Goal: Task Accomplishment & Management: Manage account settings

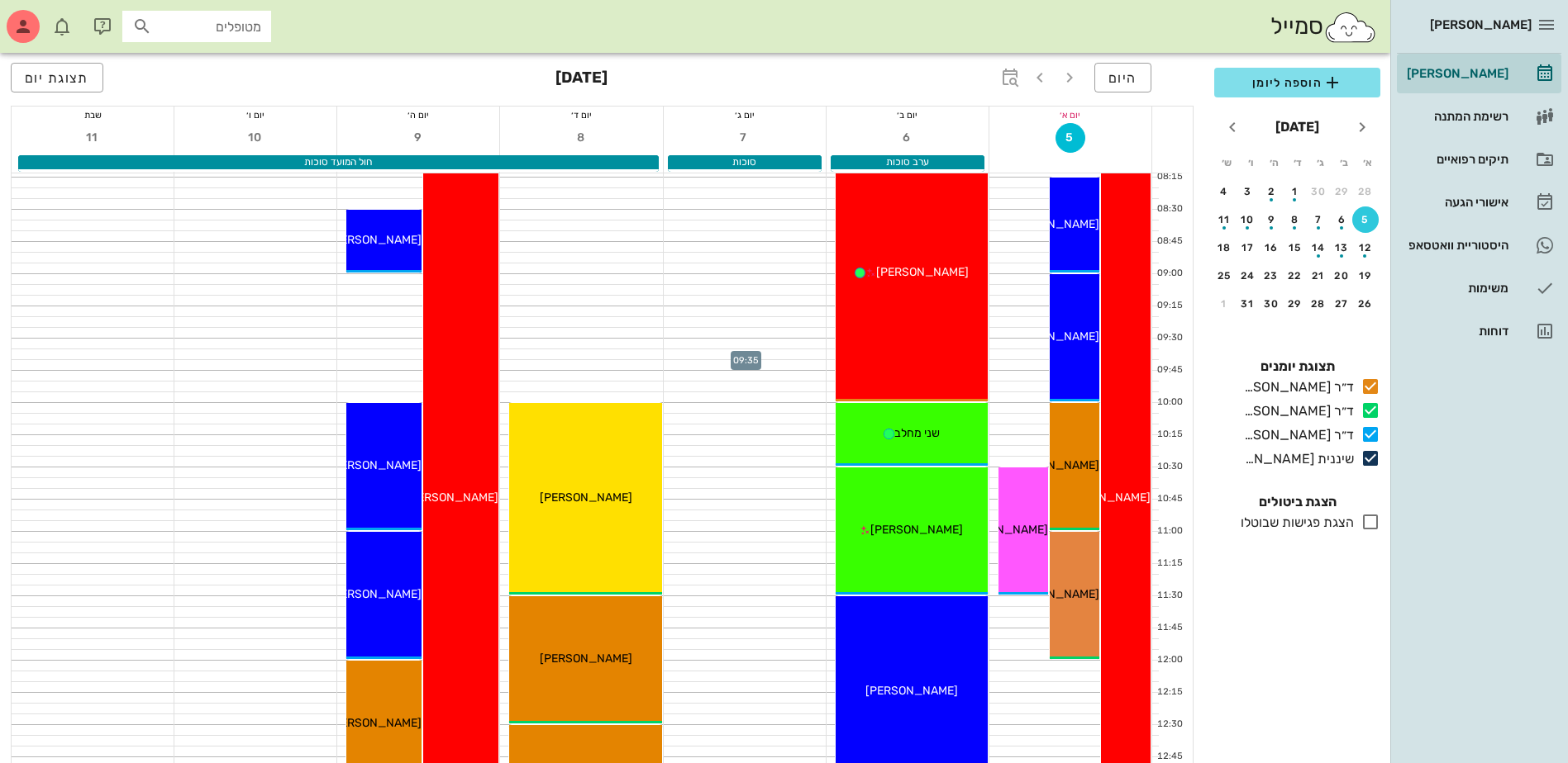
scroll to position [165, 0]
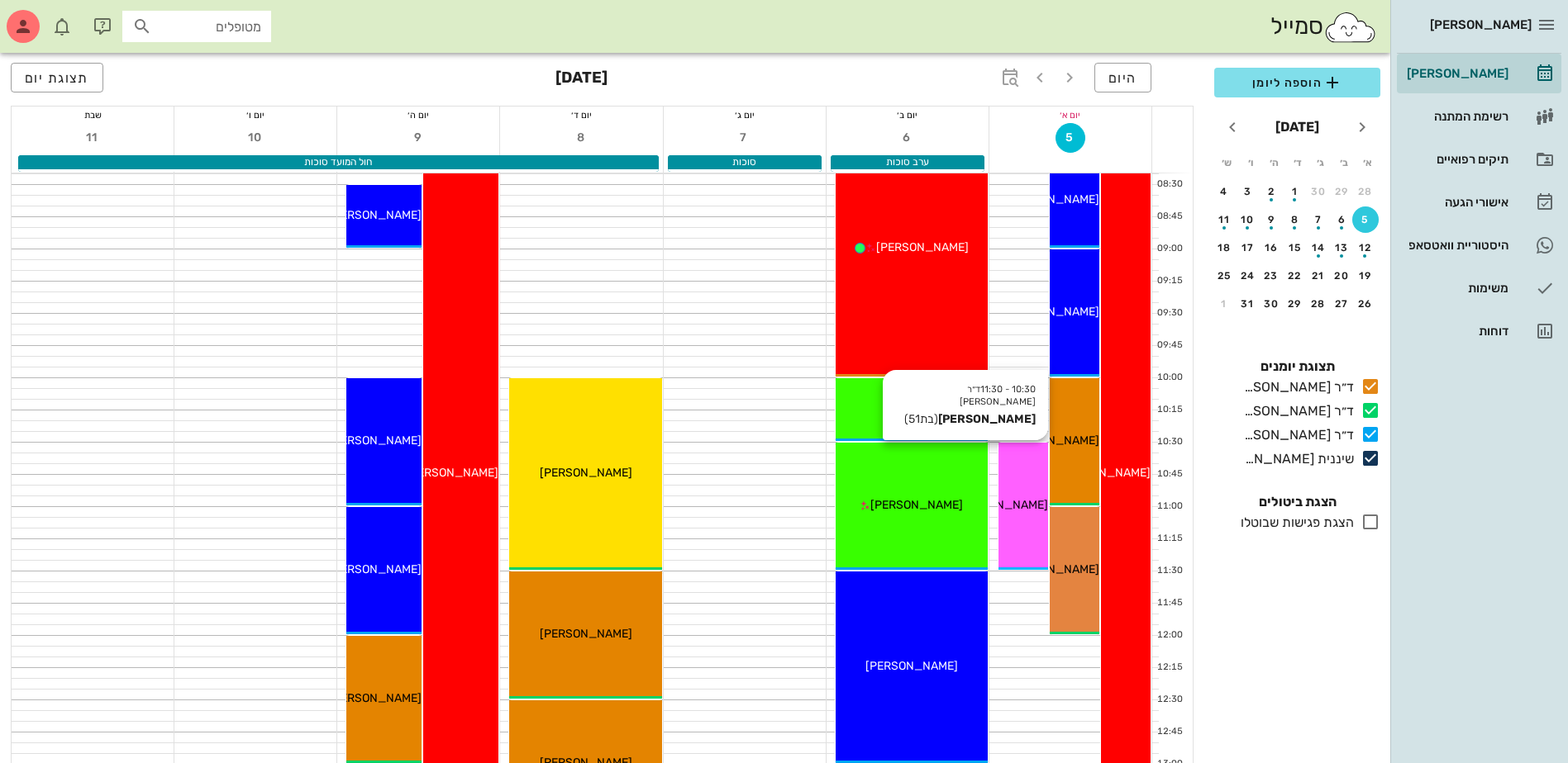
click at [1027, 490] on div "10:30 - 11:30 ד״ר עמראן ביאדסה רויטל בן ישי (בת 51 ) רויטל בן ישי" at bounding box center [1023, 506] width 50 height 127
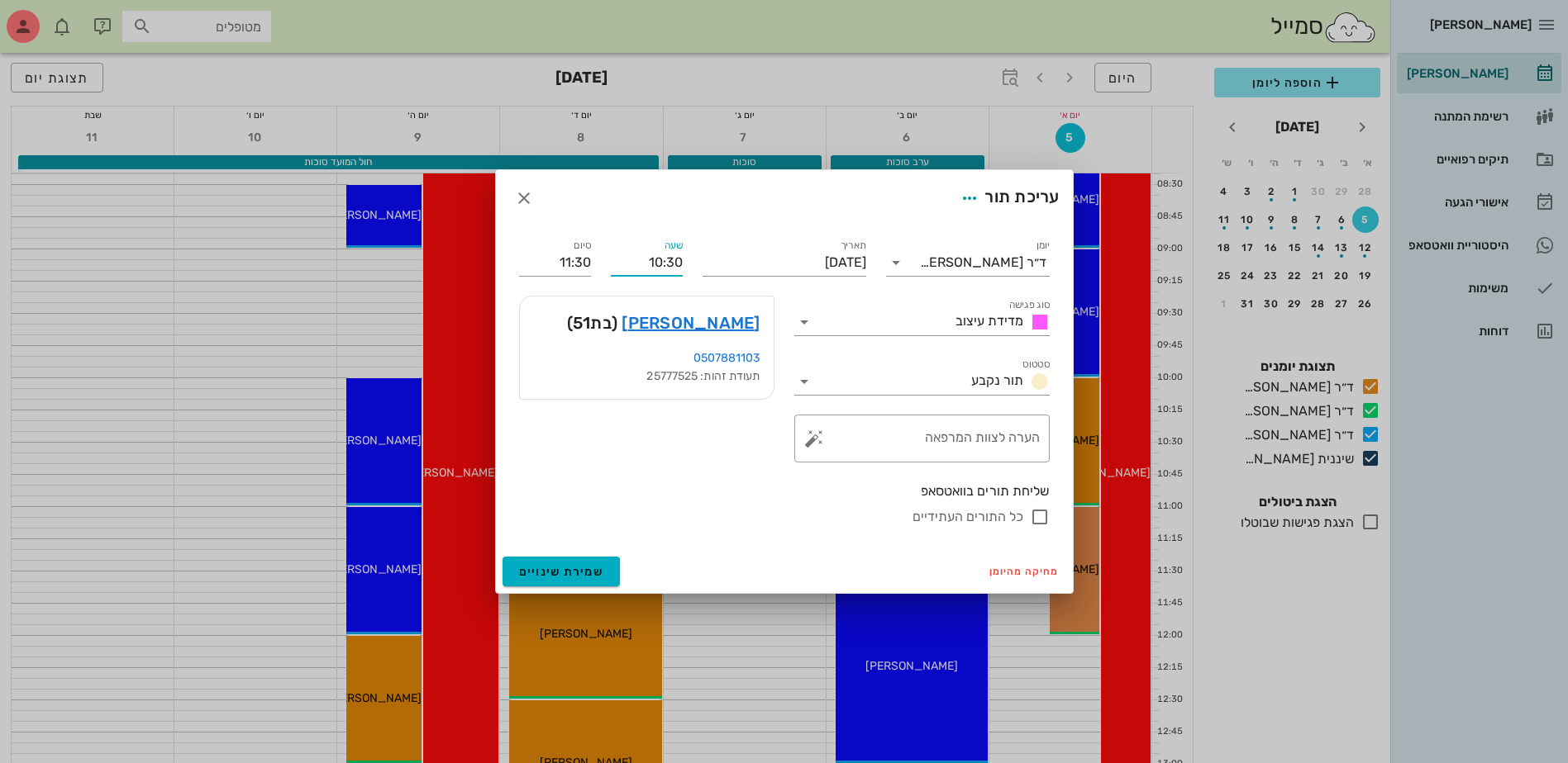
click at [672, 257] on input "10:30" at bounding box center [646, 262] width 72 height 26
click at [671, 383] on div "11:00" at bounding box center [646, 386] width 72 height 23
type input "11:00"
type input "12:00"
click at [668, 267] on input "11:00" at bounding box center [646, 262] width 72 height 26
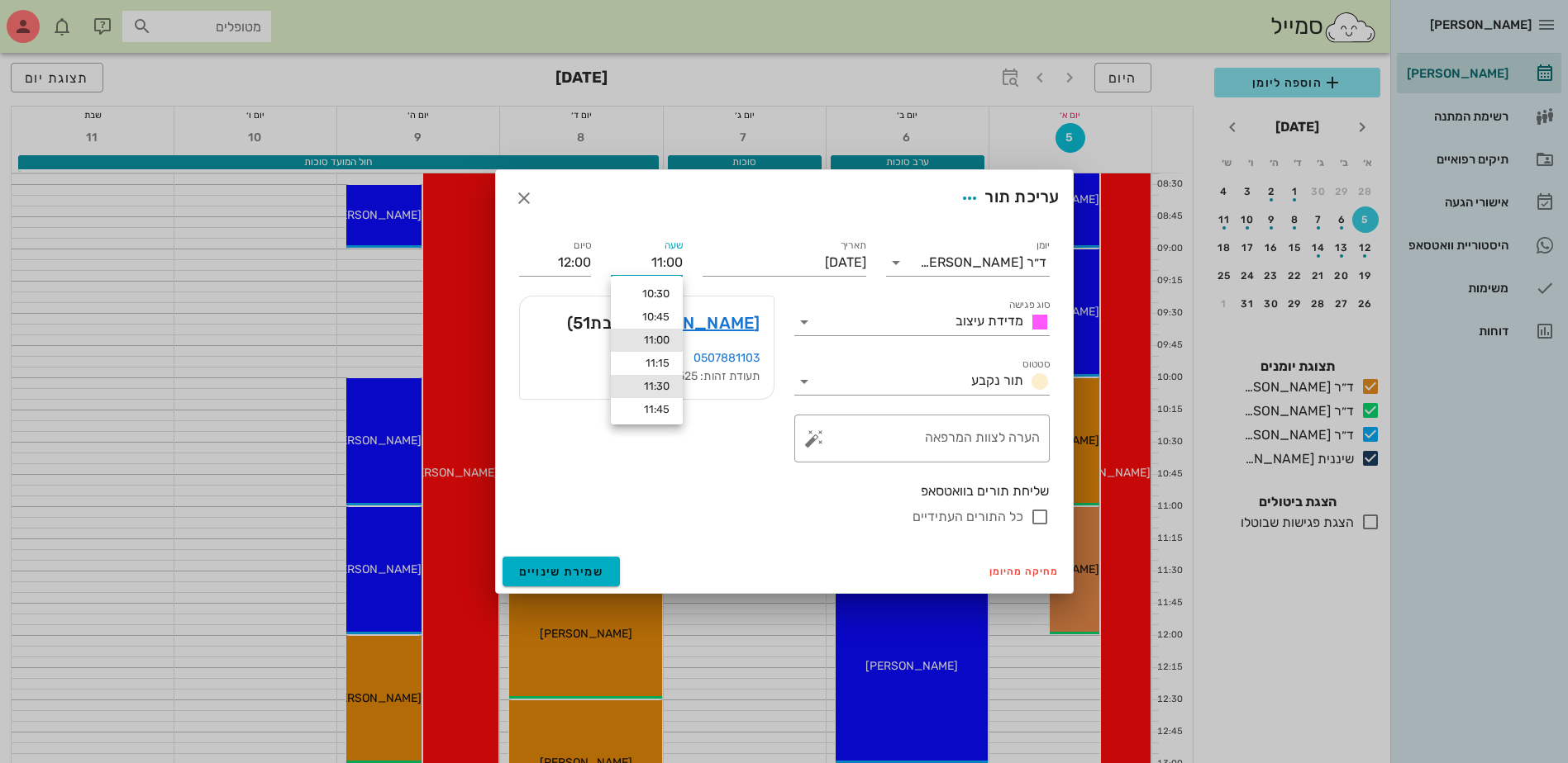
click at [647, 383] on div "11:30" at bounding box center [647, 387] width 45 height 13
type input "11:30"
type input "12:30"
click at [581, 266] on input "12:30" at bounding box center [554, 262] width 72 height 26
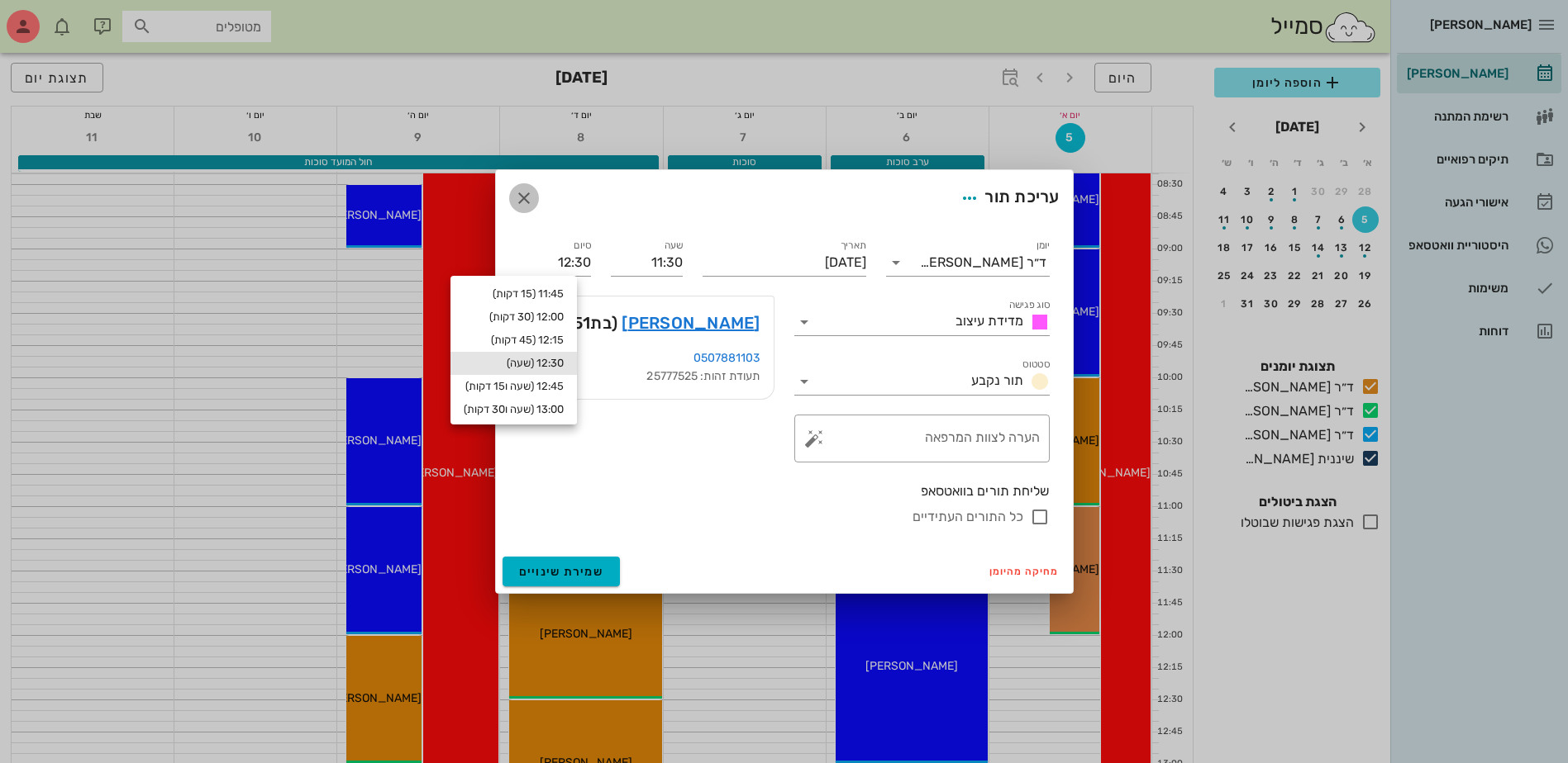
click at [520, 198] on icon "button" at bounding box center [524, 199] width 20 height 20
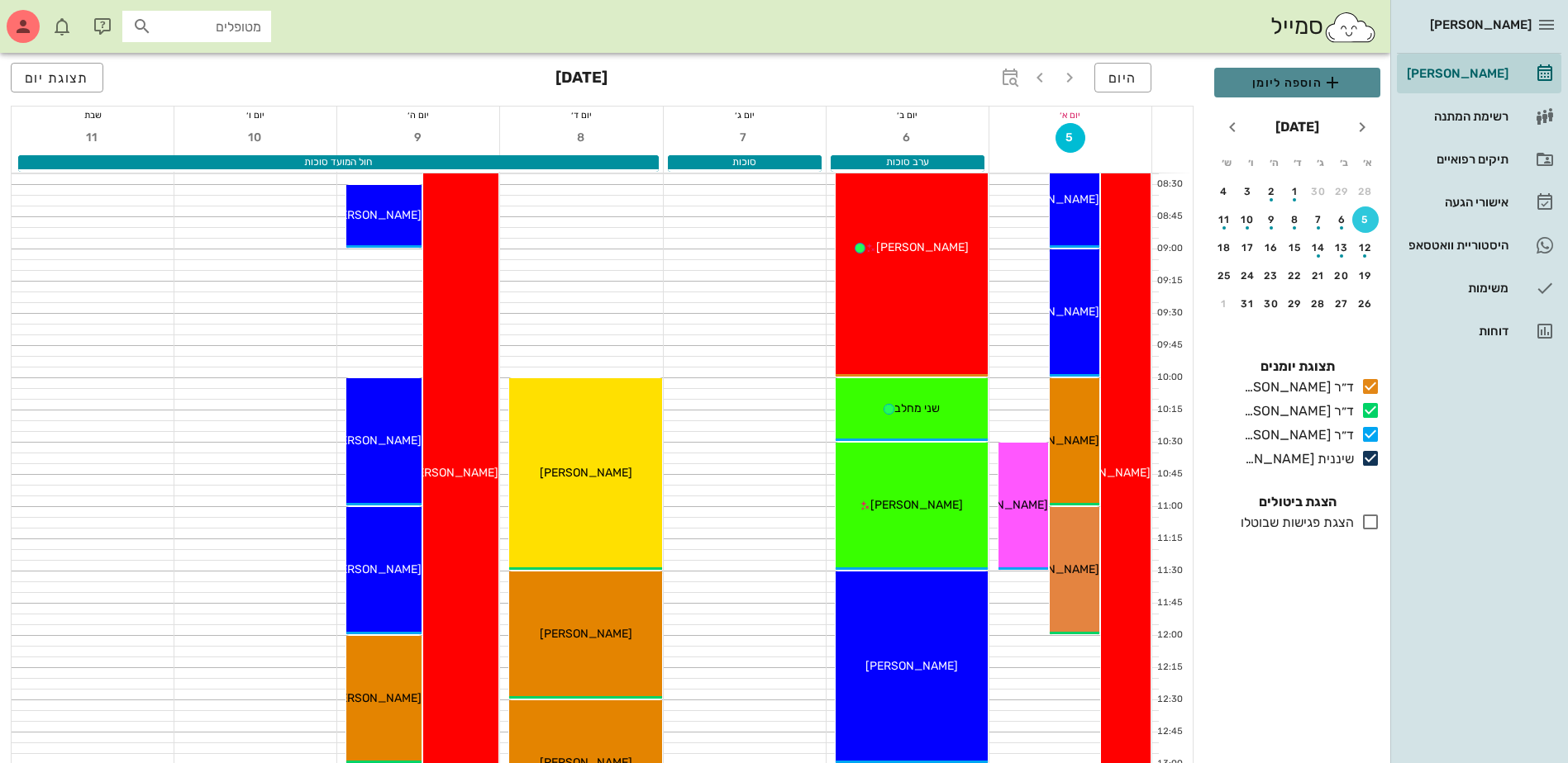
click at [1290, 84] on span "הוספה ליומן" at bounding box center [1298, 83] width 140 height 20
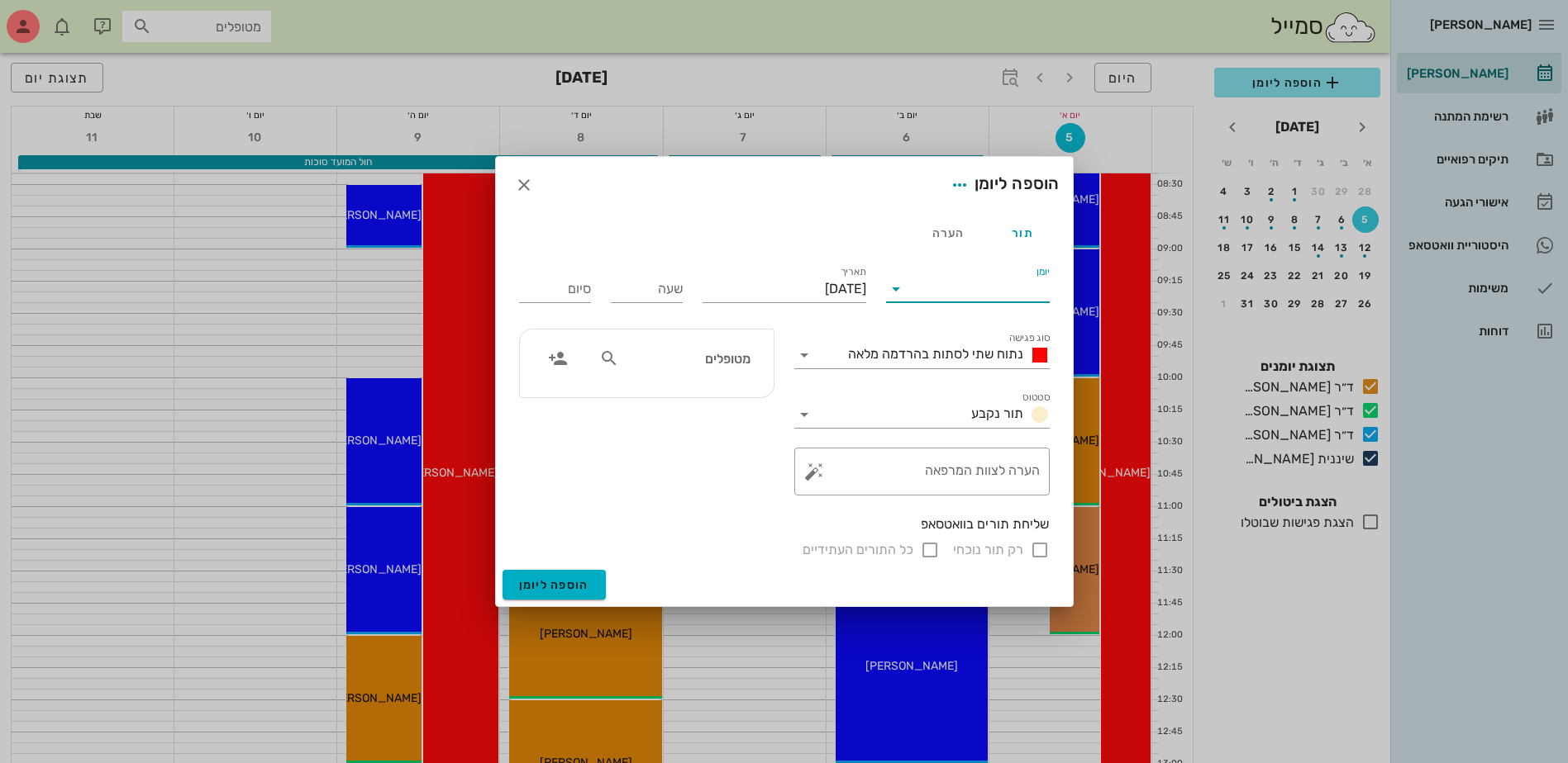
click at [994, 293] on input "יומן" at bounding box center [979, 289] width 141 height 26
drag, startPoint x: 992, startPoint y: 381, endPoint x: 926, endPoint y: 347, distance: 74.2
click at [991, 381] on div "ד״ר [PERSON_NAME]" at bounding box center [972, 381] width 147 height 16
click at [957, 358] on span "נתוח שתי לסתות בהרדמה מלאה" at bounding box center [935, 354] width 175 height 16
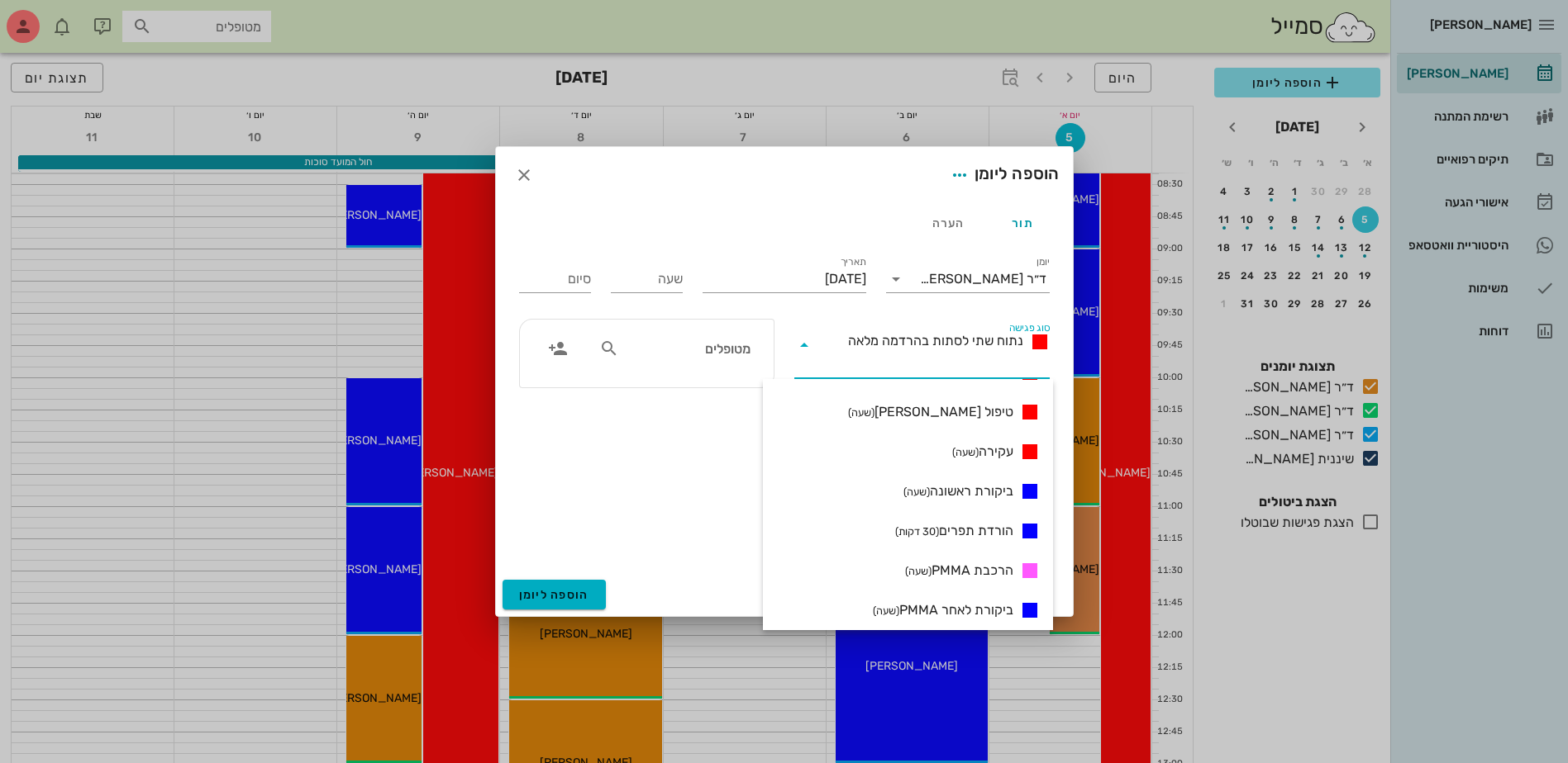
scroll to position [555, 0]
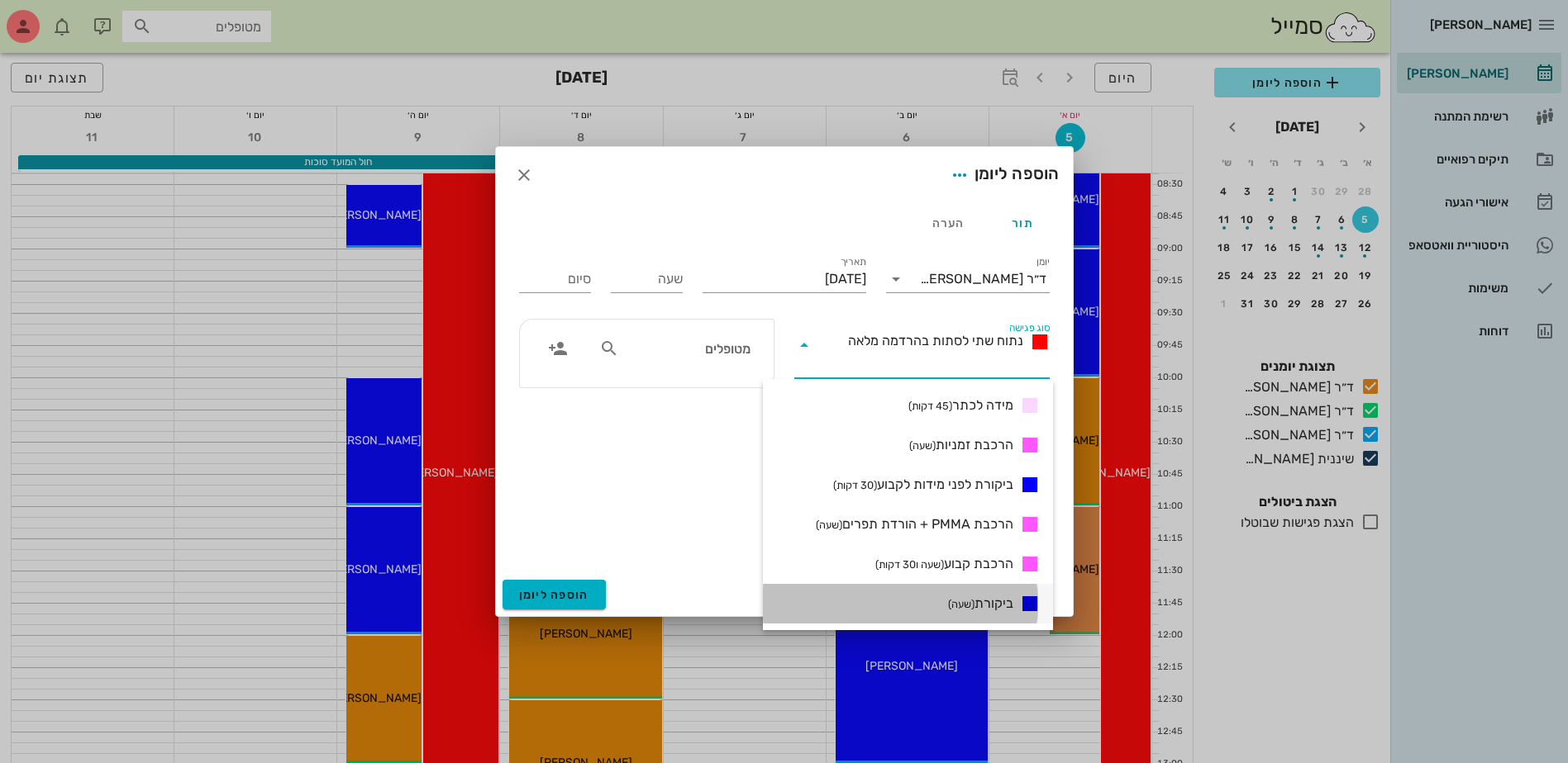
click at [985, 602] on span "ביקורת (שעה)" at bounding box center [980, 604] width 65 height 20
type input "01:00"
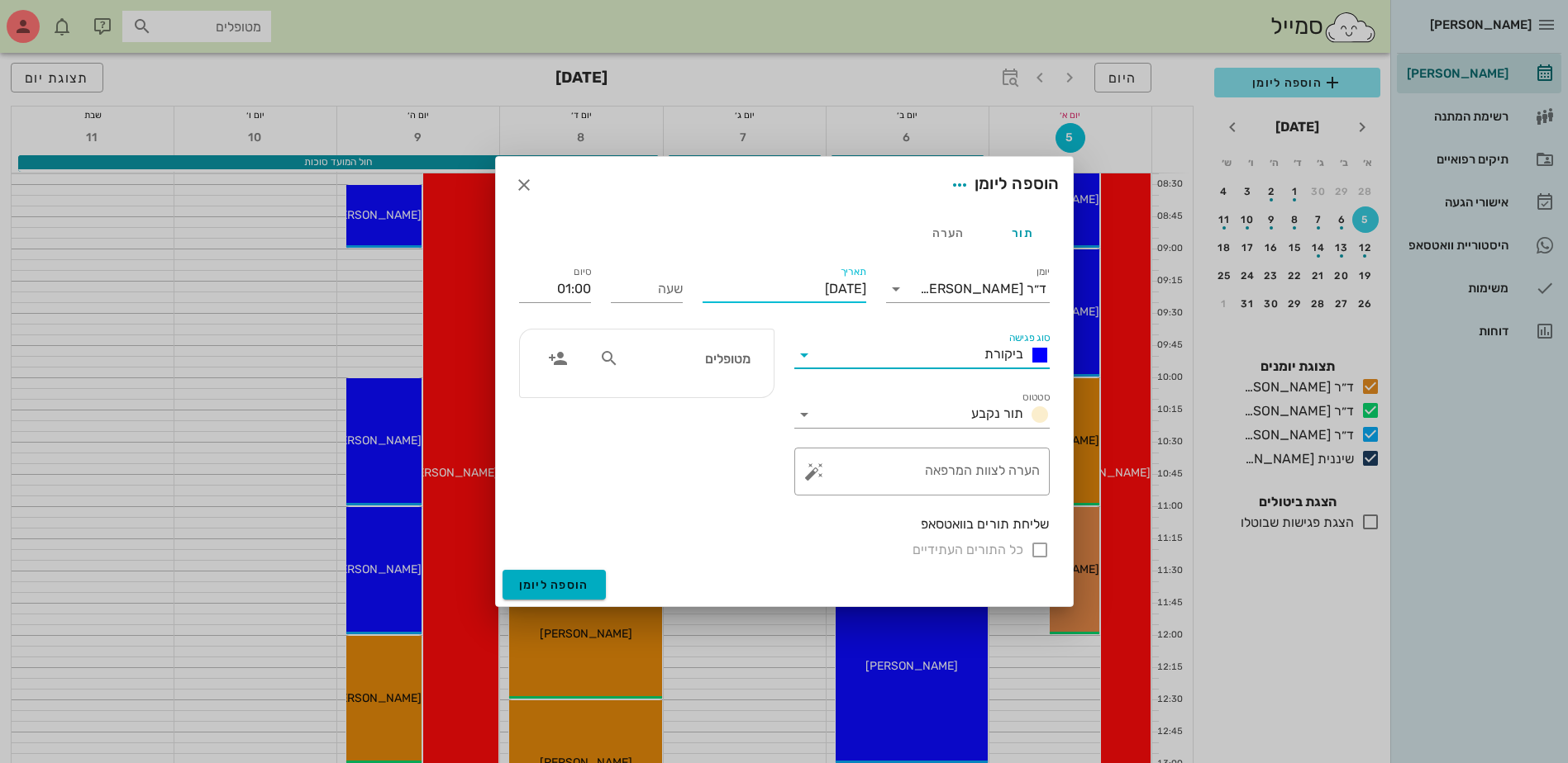
click at [766, 282] on input "יום ראשון, 5 באוקטובר 2025" at bounding box center [784, 289] width 163 height 26
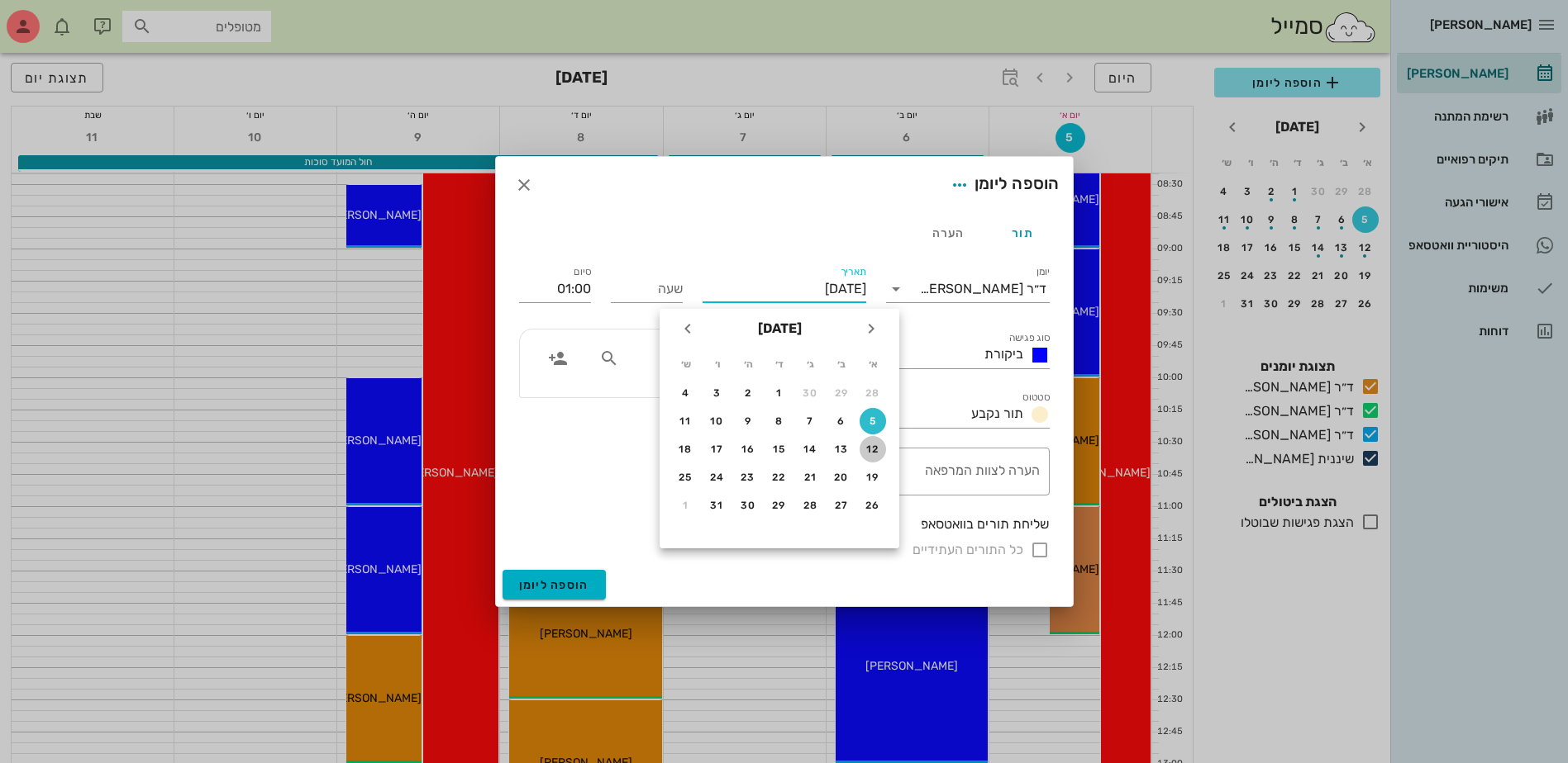
click at [870, 450] on div "12" at bounding box center [872, 450] width 26 height 12
type input "יום ראשון, 12 באוקטובר 2025"
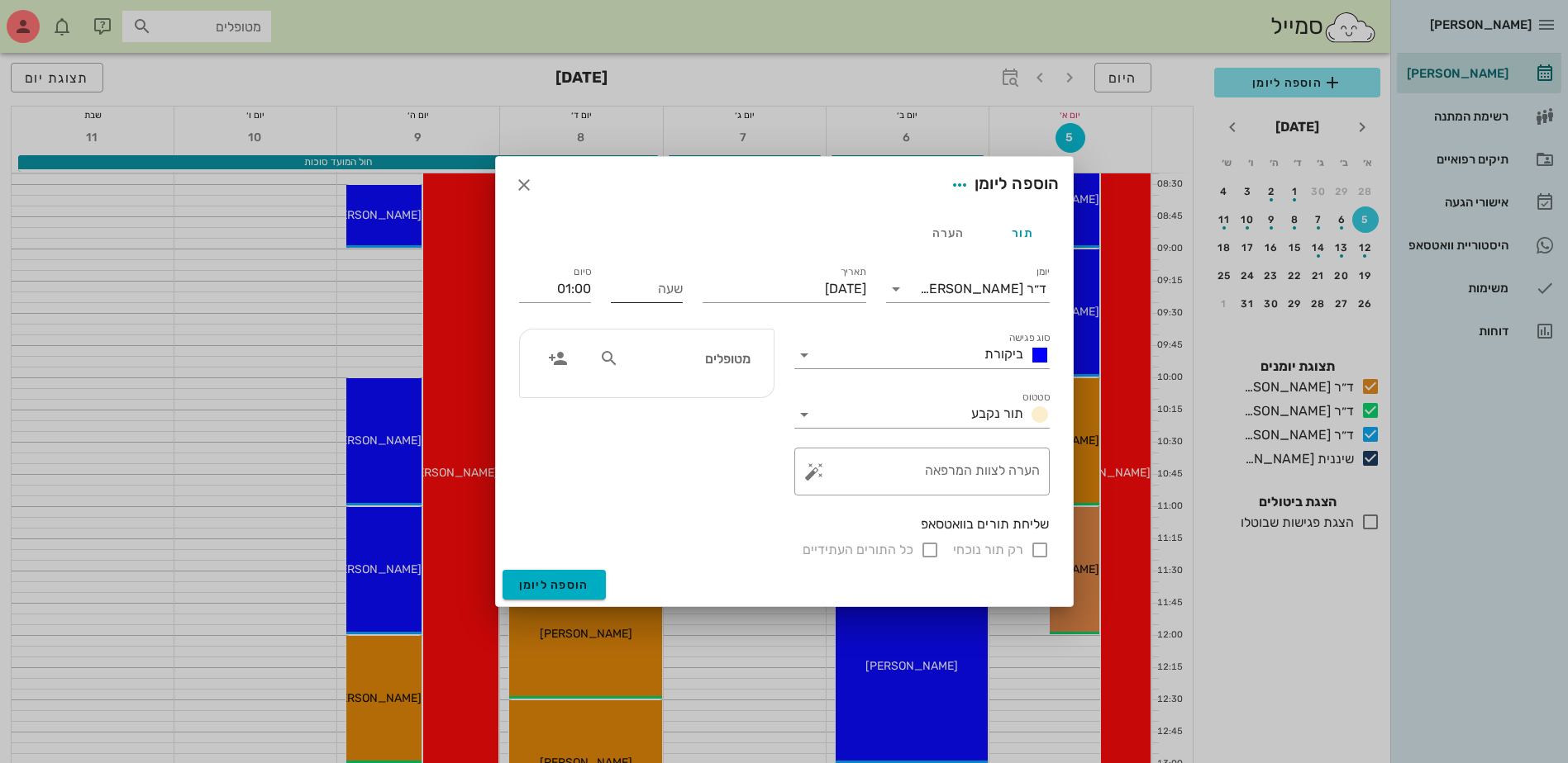
click at [666, 287] on input "שעה" at bounding box center [646, 289] width 72 height 26
click at [654, 285] on input "שעה" at bounding box center [646, 289] width 72 height 26
type input "11:00"
type input "12:00"
click at [655, 360] on input "מטופלים" at bounding box center [686, 359] width 127 height 22
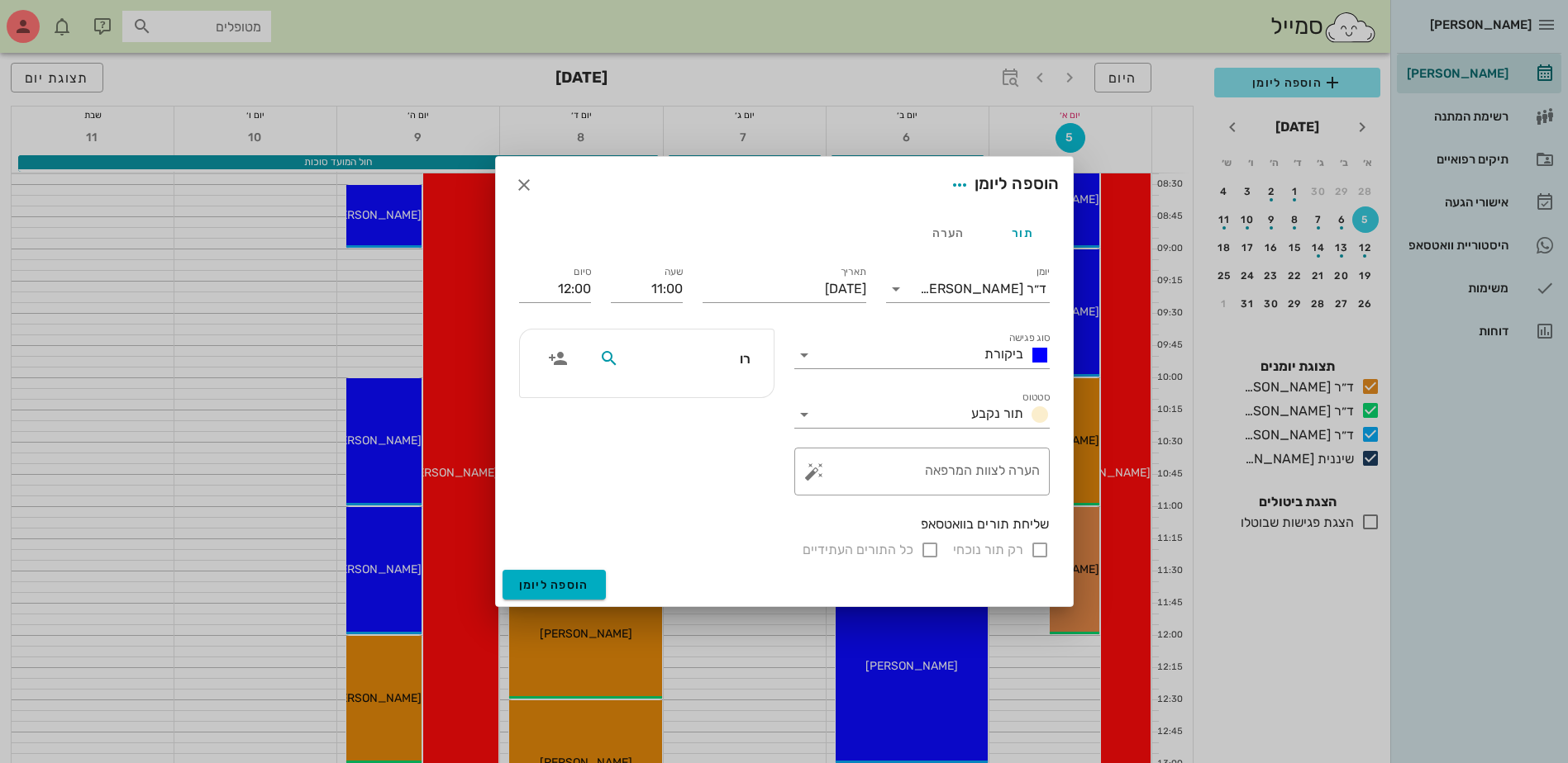
type input "רוי"
drag, startPoint x: 703, startPoint y: 403, endPoint x: 546, endPoint y: 317, distance: 179.0
click at [702, 403] on div "0507881103" at bounding box center [658, 410] width 182 height 13
click at [575, 291] on input "12:00" at bounding box center [554, 289] width 72 height 26
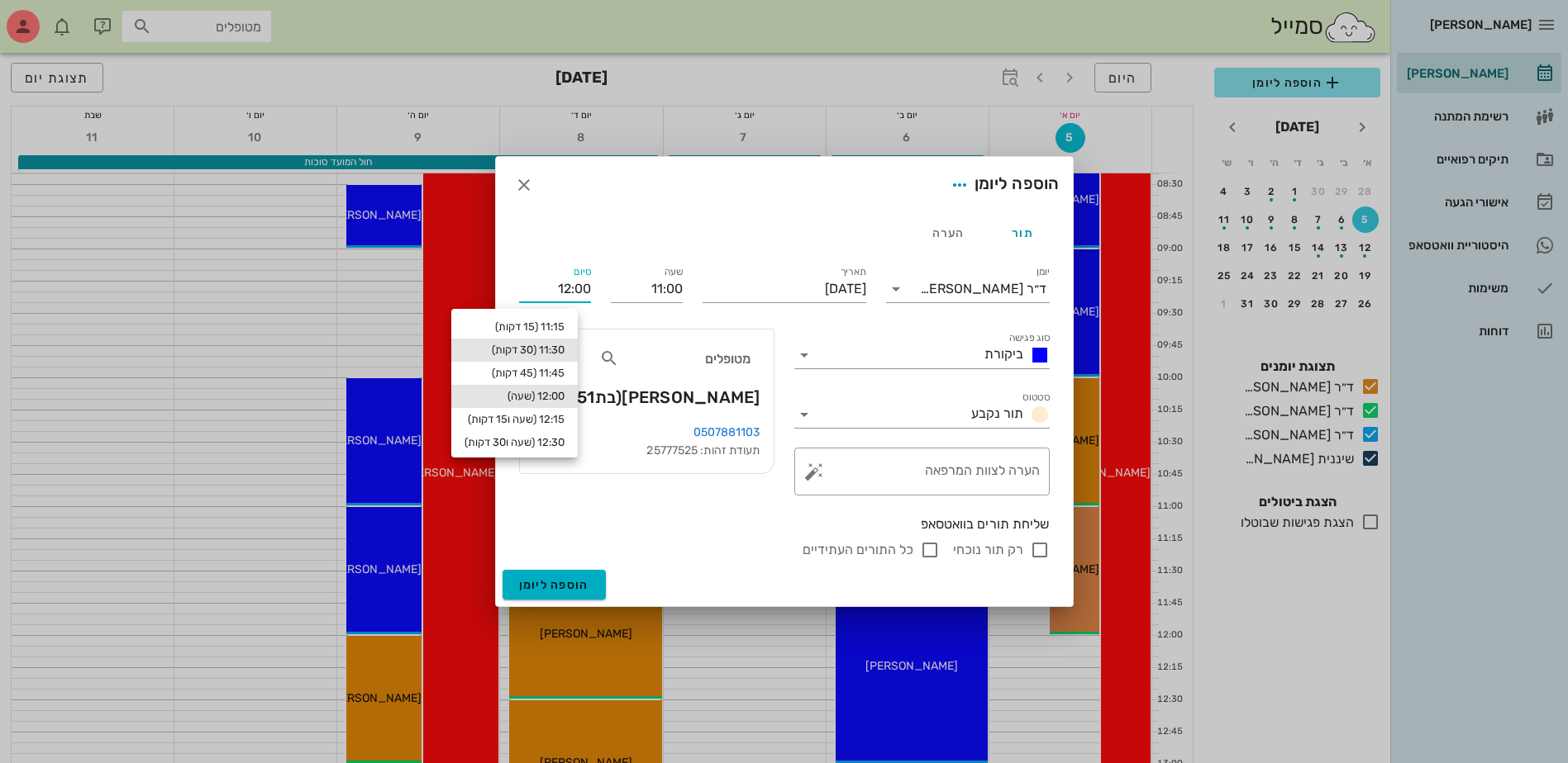
drag, startPoint x: 566, startPoint y: 344, endPoint x: 570, endPoint y: 336, distance: 8.9
click at [569, 343] on div "11:30 (30 דקות)" at bounding box center [515, 349] width 126 height 23
type input "11:30"
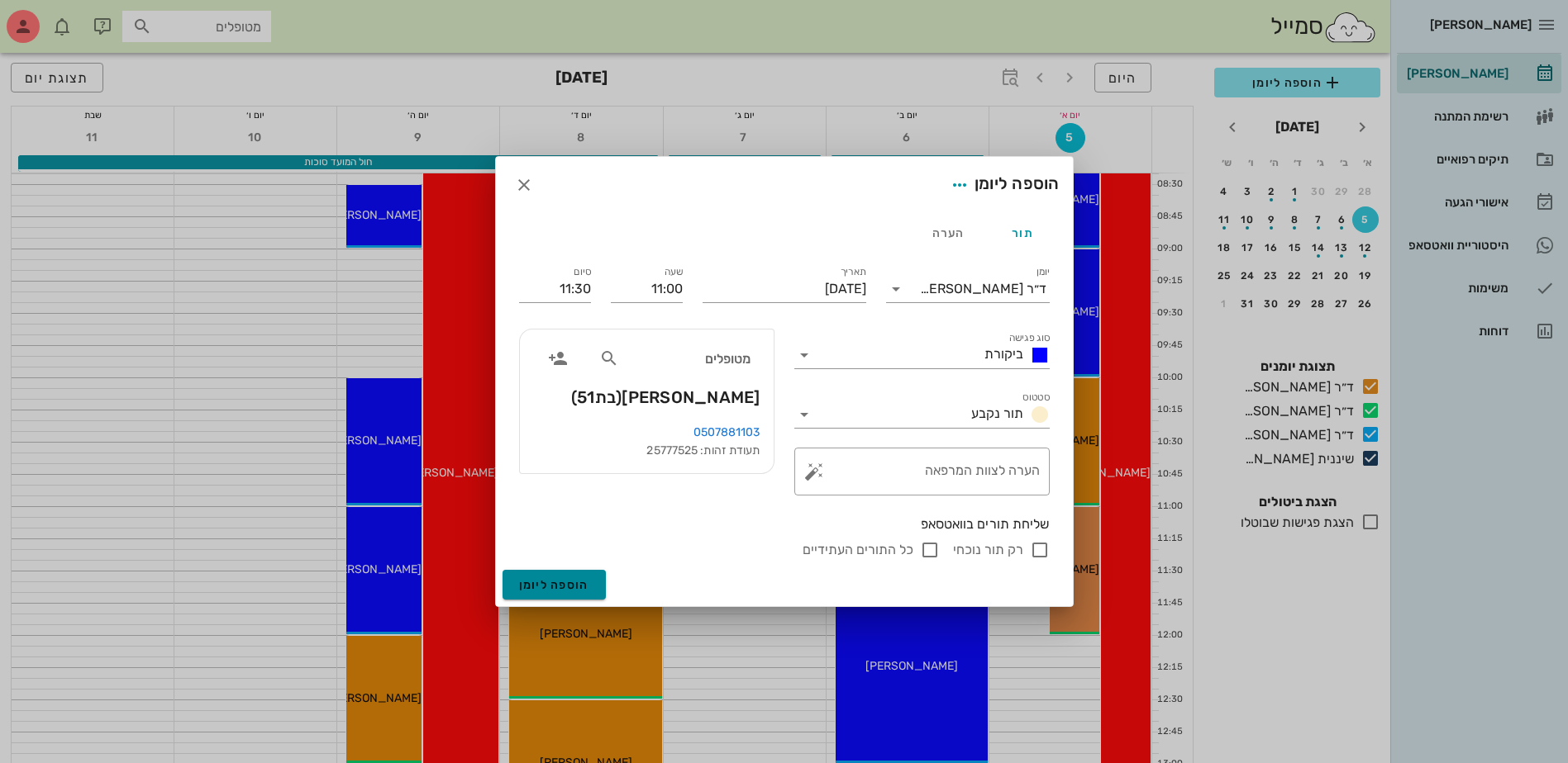
click at [580, 586] on span "הוספה ליומן" at bounding box center [554, 585] width 70 height 14
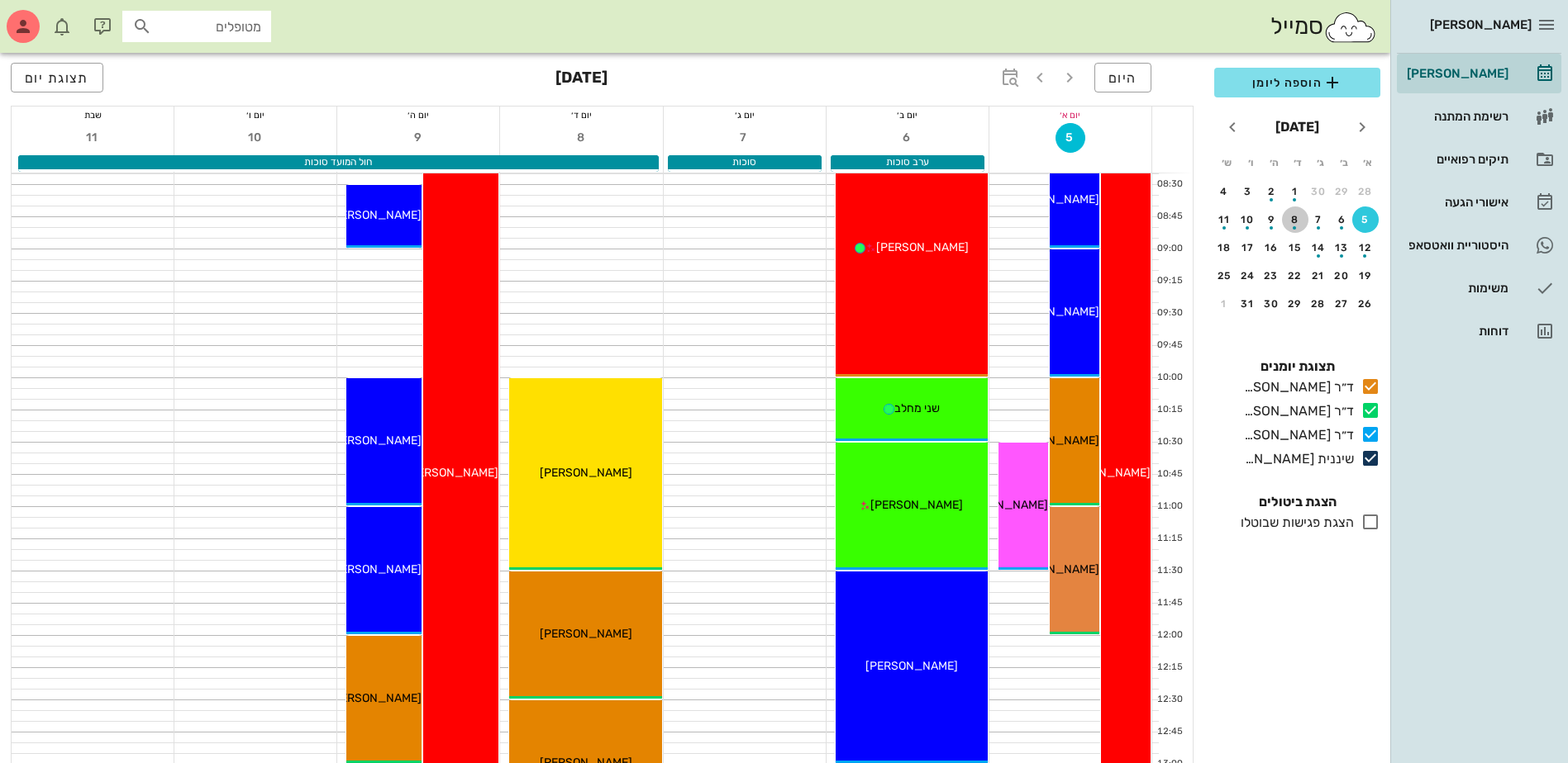
click at [1292, 225] on div "button" at bounding box center [1294, 223] width 26 height 9
click at [1267, 77] on span "הוספה ליומן" at bounding box center [1298, 83] width 140 height 20
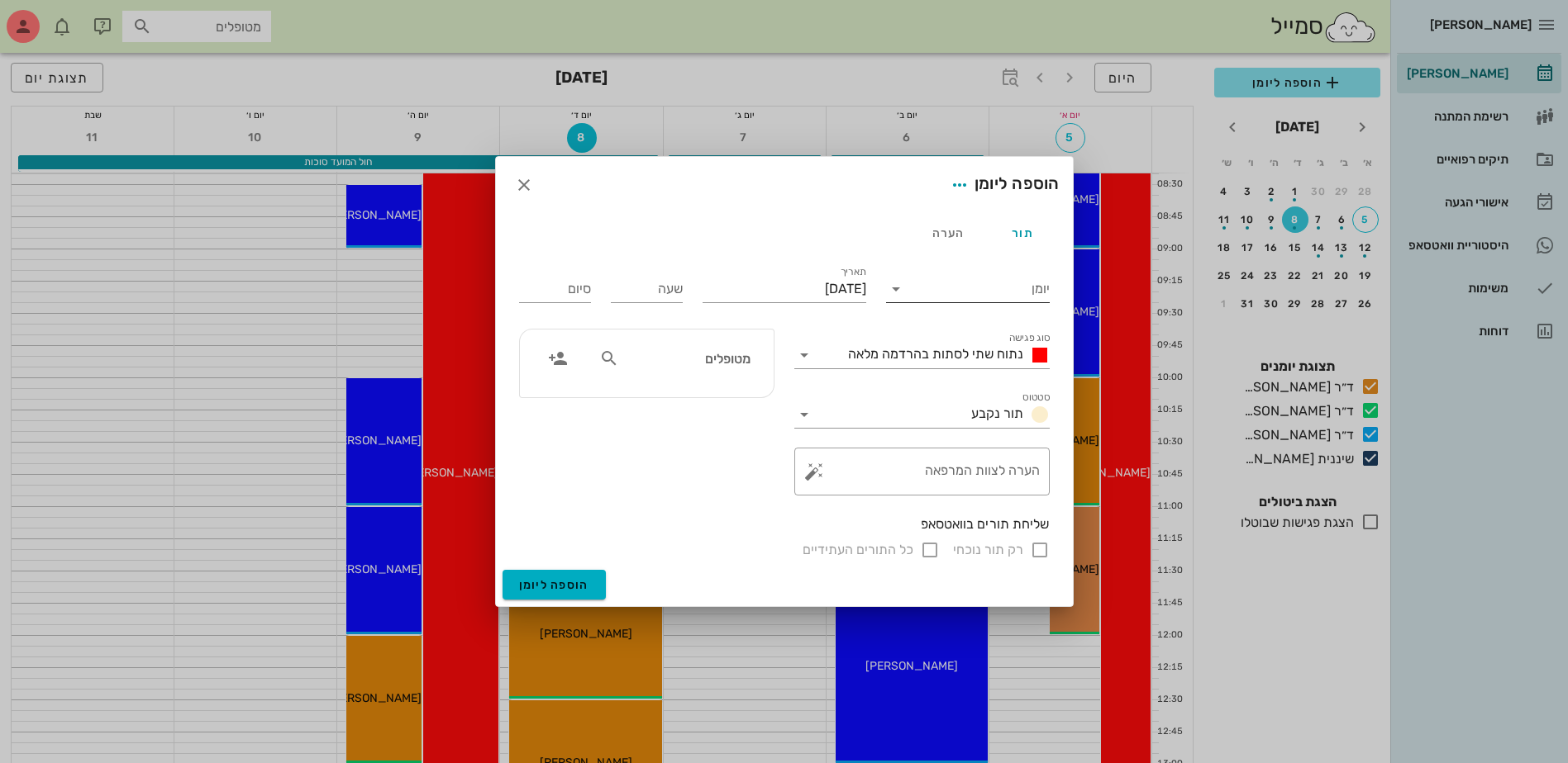
click at [955, 287] on input "יומן" at bounding box center [979, 289] width 141 height 26
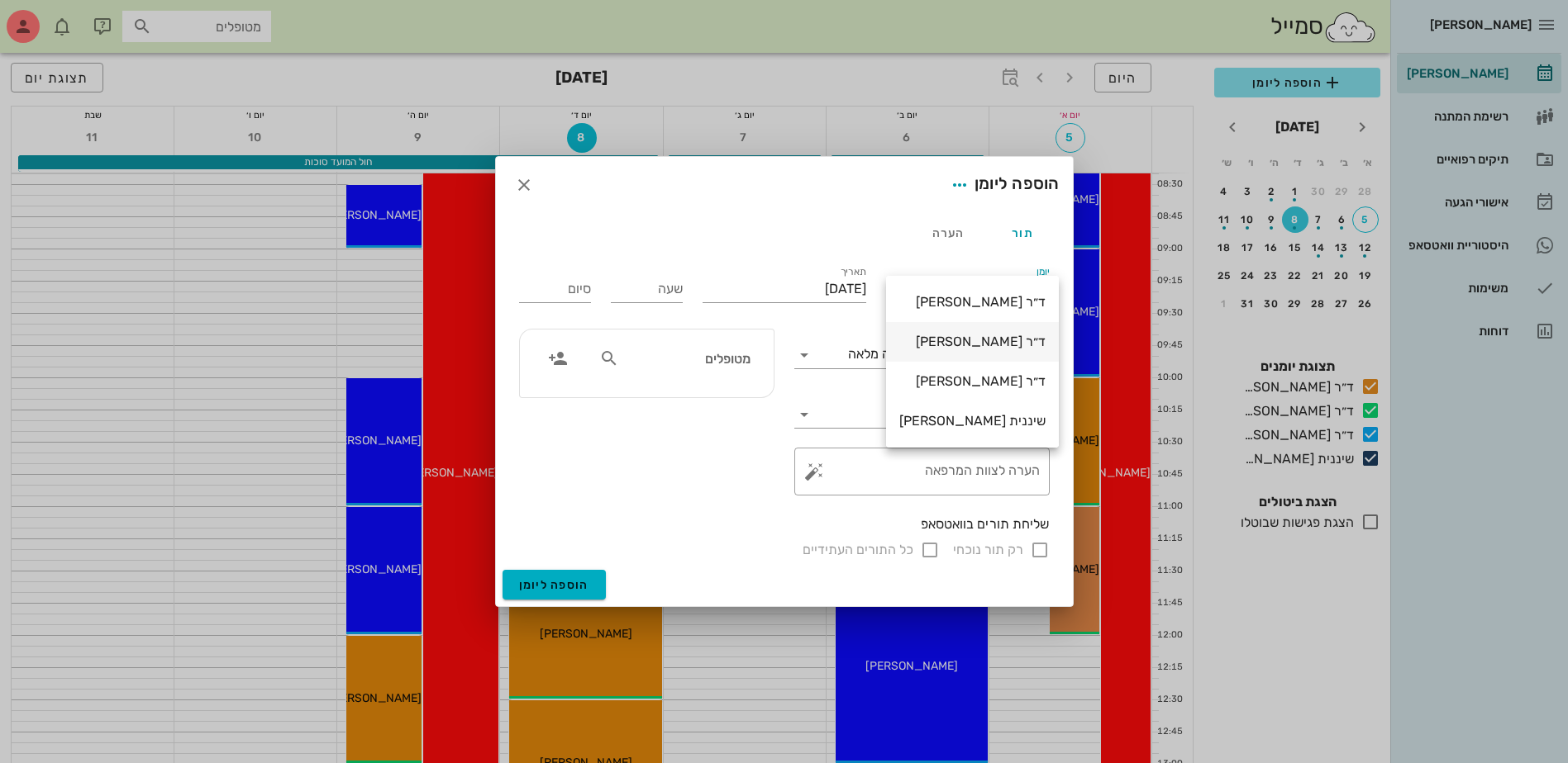
click at [933, 341] on div "ד״ר [PERSON_NAME]" at bounding box center [972, 341] width 147 height 16
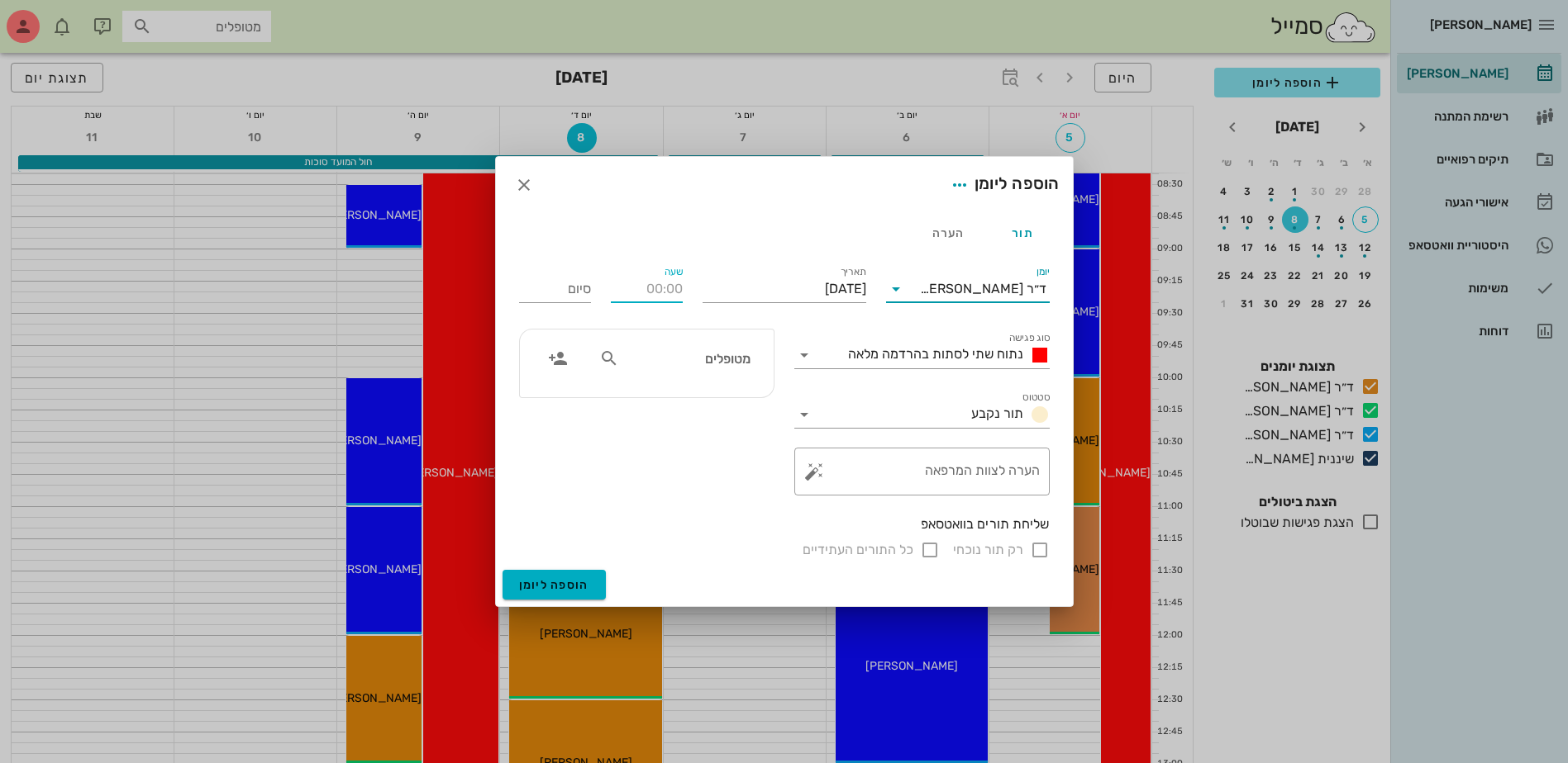
click at [668, 293] on input "שעה" at bounding box center [646, 289] width 72 height 26
type input "12:00"
click at [582, 279] on div "תור הערה יומן ד״ר מוחמד ביאדסה סוג פגישה נתוח שתי לסתות בהרדמה מלאה סטטוס תור נ…" at bounding box center [784, 392] width 577 height 357
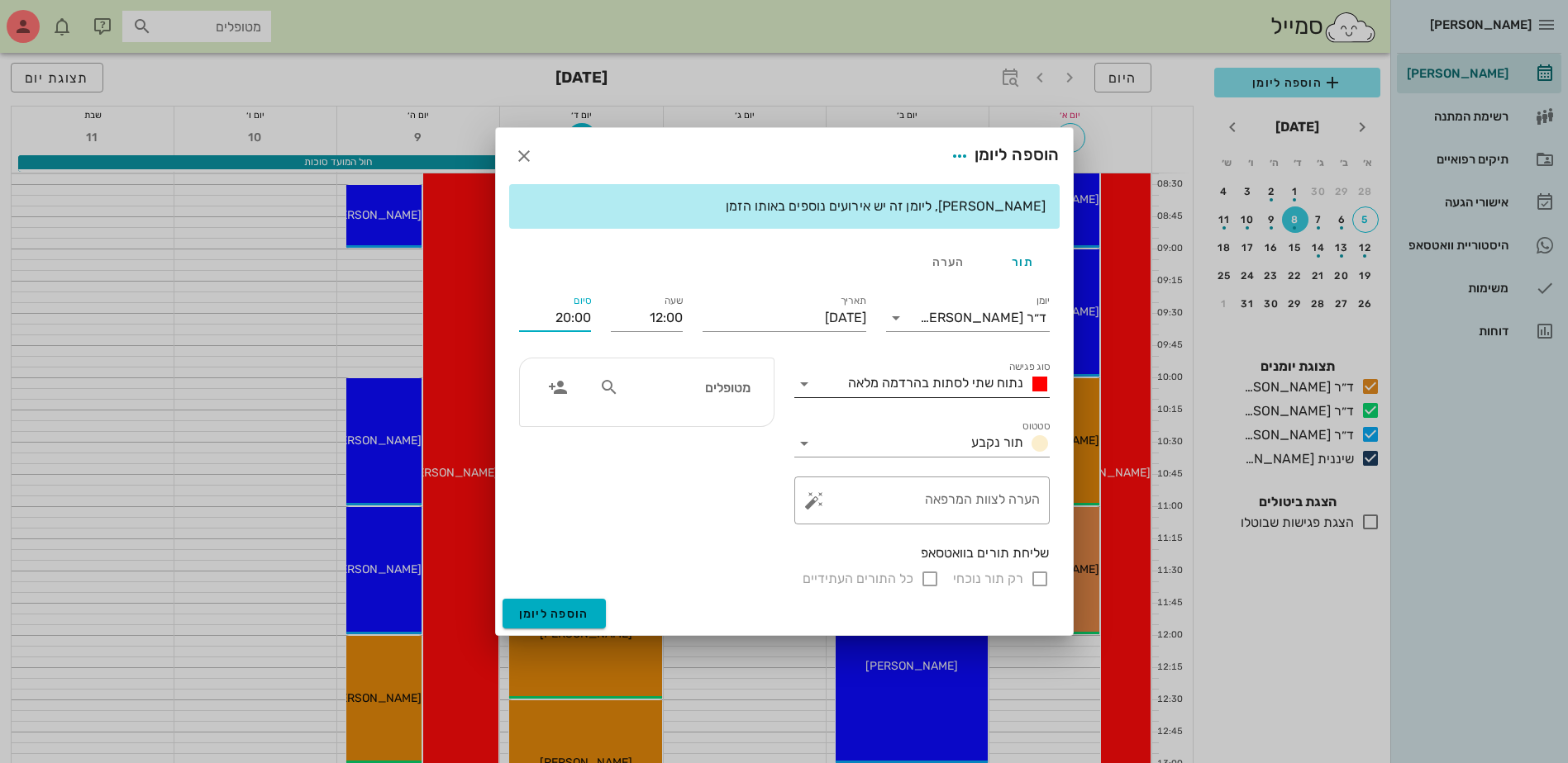
click at [877, 391] on div "נתוח שתי לסתות בהרדמה מלאה" at bounding box center [945, 384] width 208 height 20
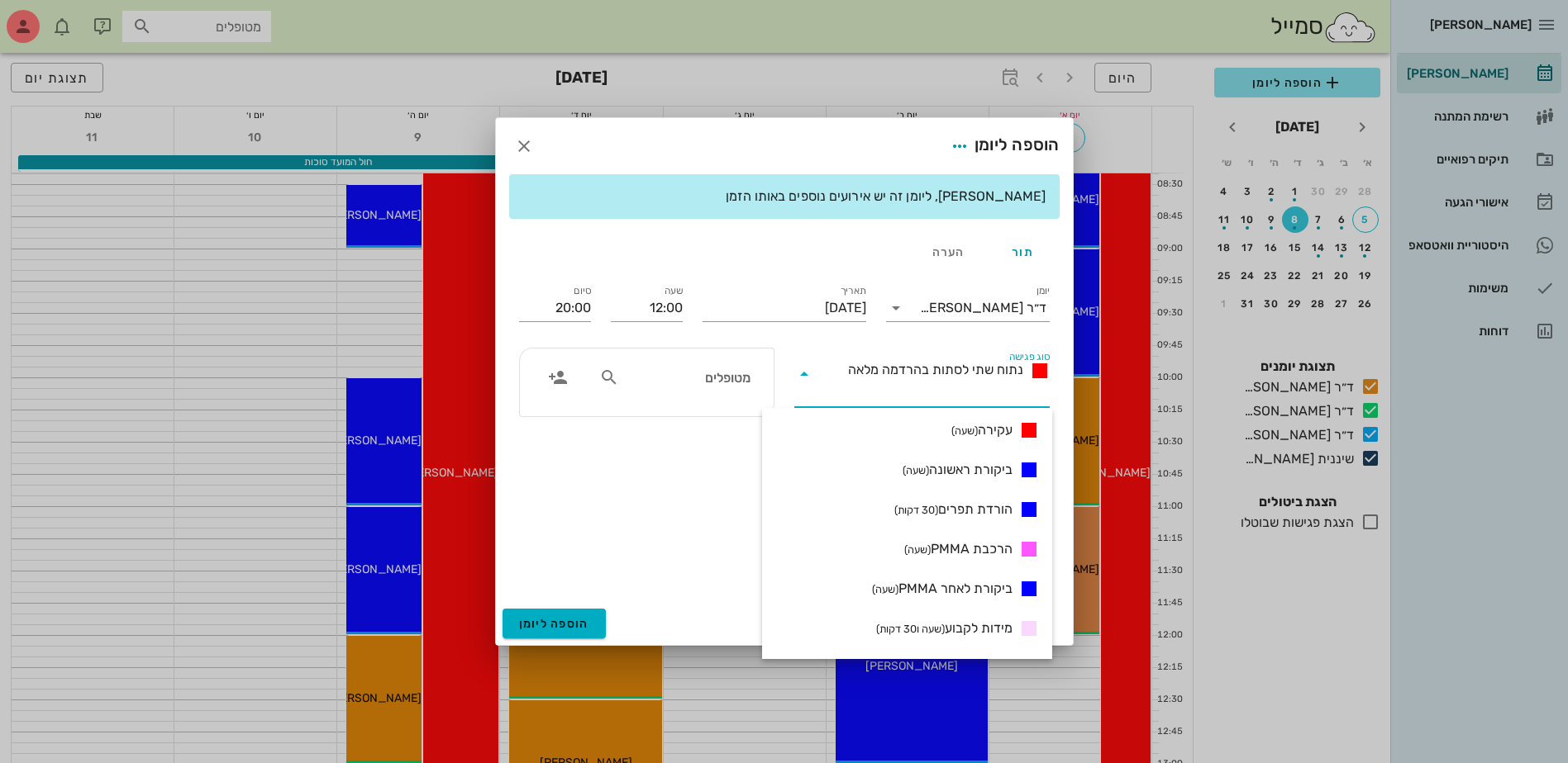
scroll to position [555, 0]
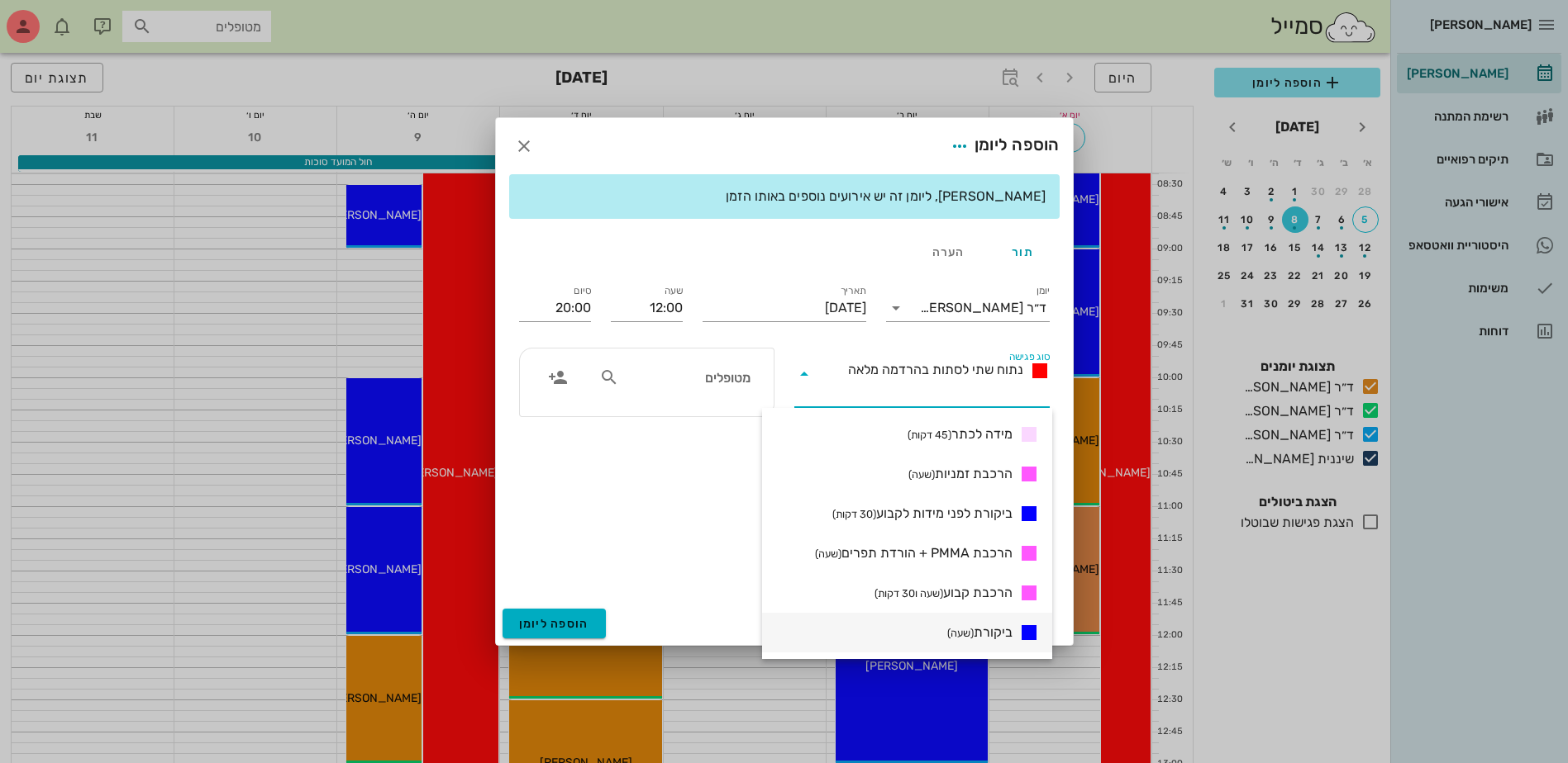
click at [968, 639] on span "ביקורת (שעה)" at bounding box center [979, 633] width 65 height 20
type input "13:00"
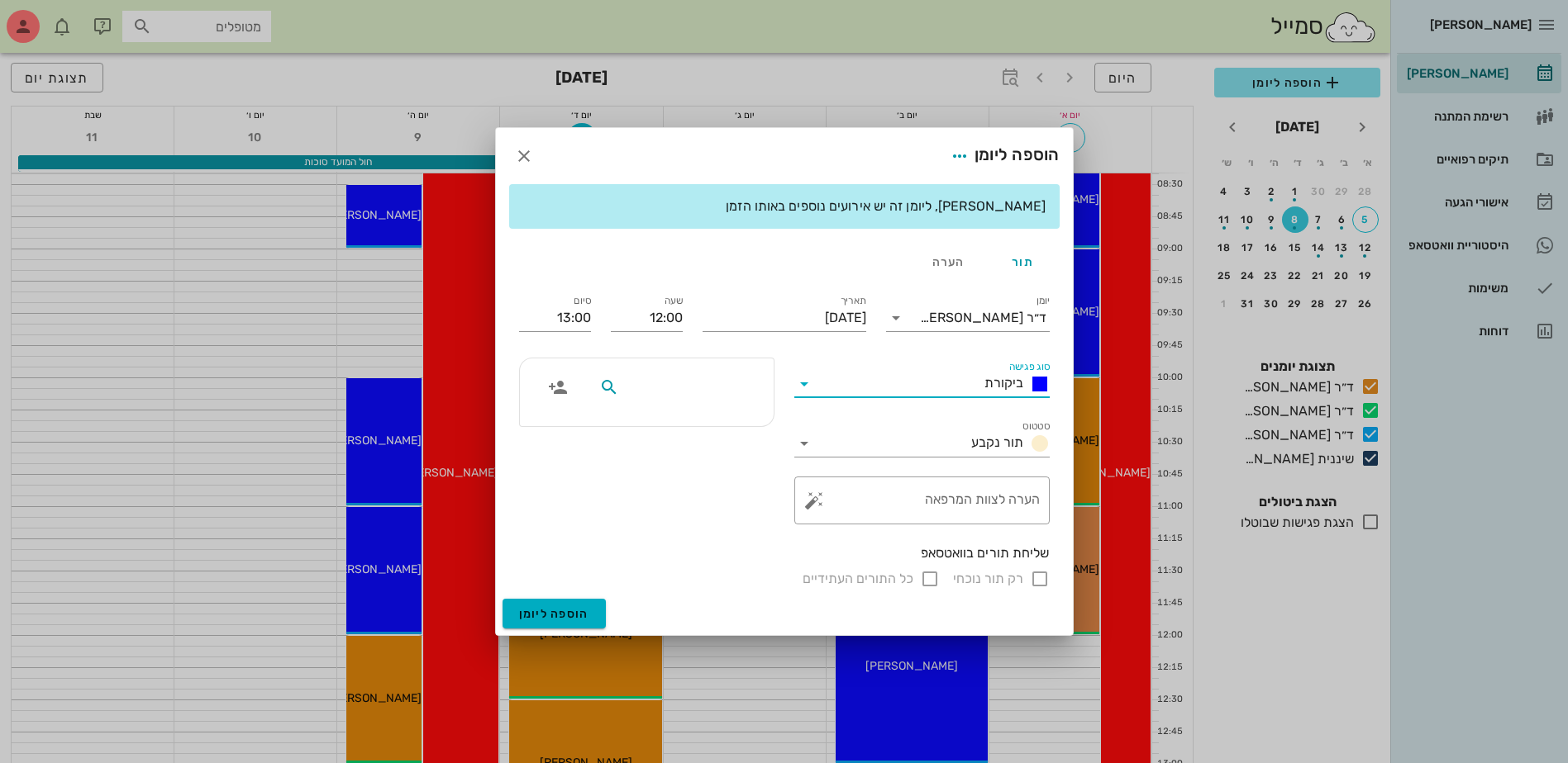
click at [675, 398] on input "text" at bounding box center [686, 387] width 127 height 22
type input "ננה"
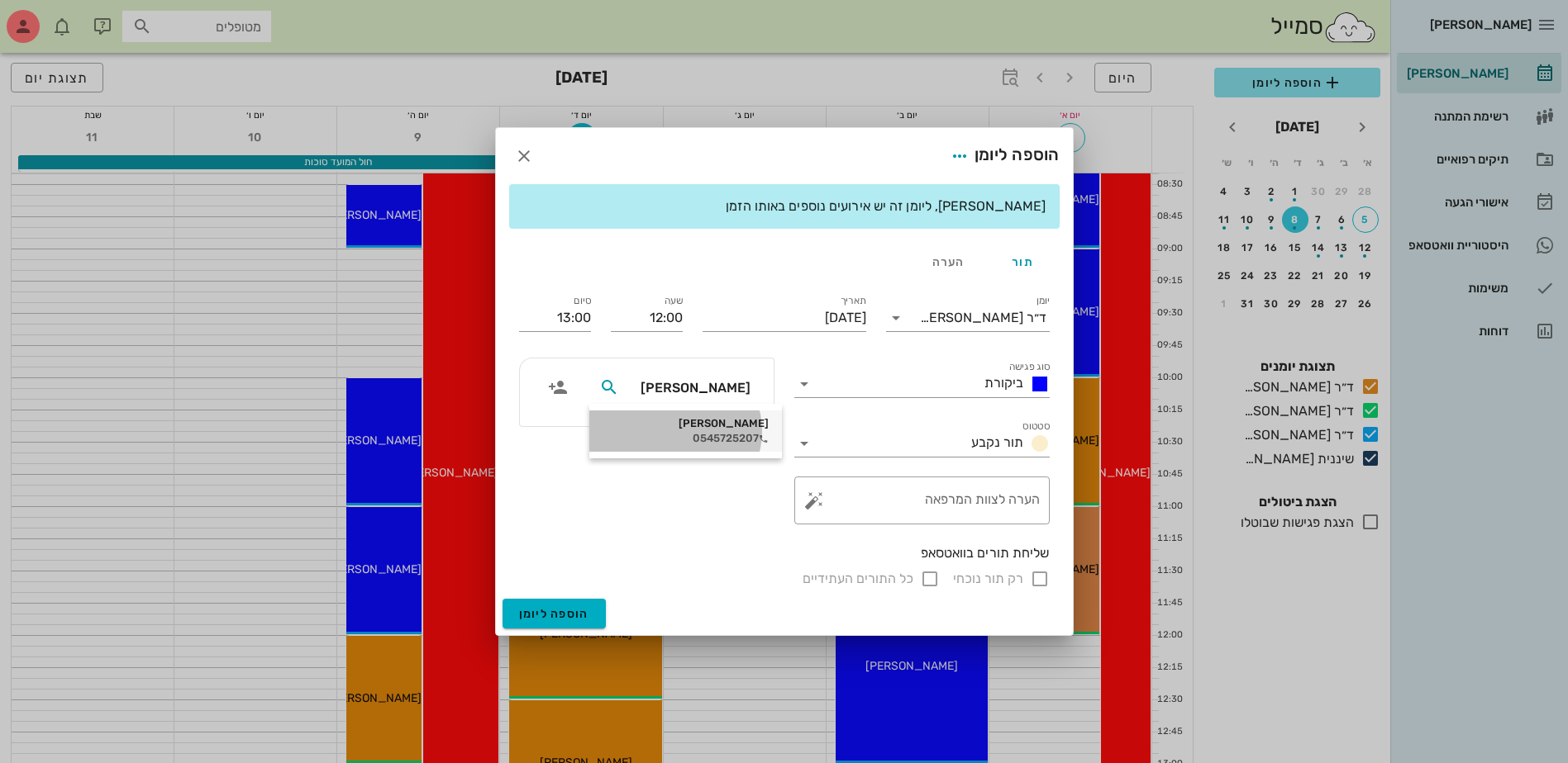
click at [712, 444] on div "0545725207" at bounding box center [685, 439] width 166 height 13
click at [577, 319] on input "13:00" at bounding box center [554, 317] width 72 height 26
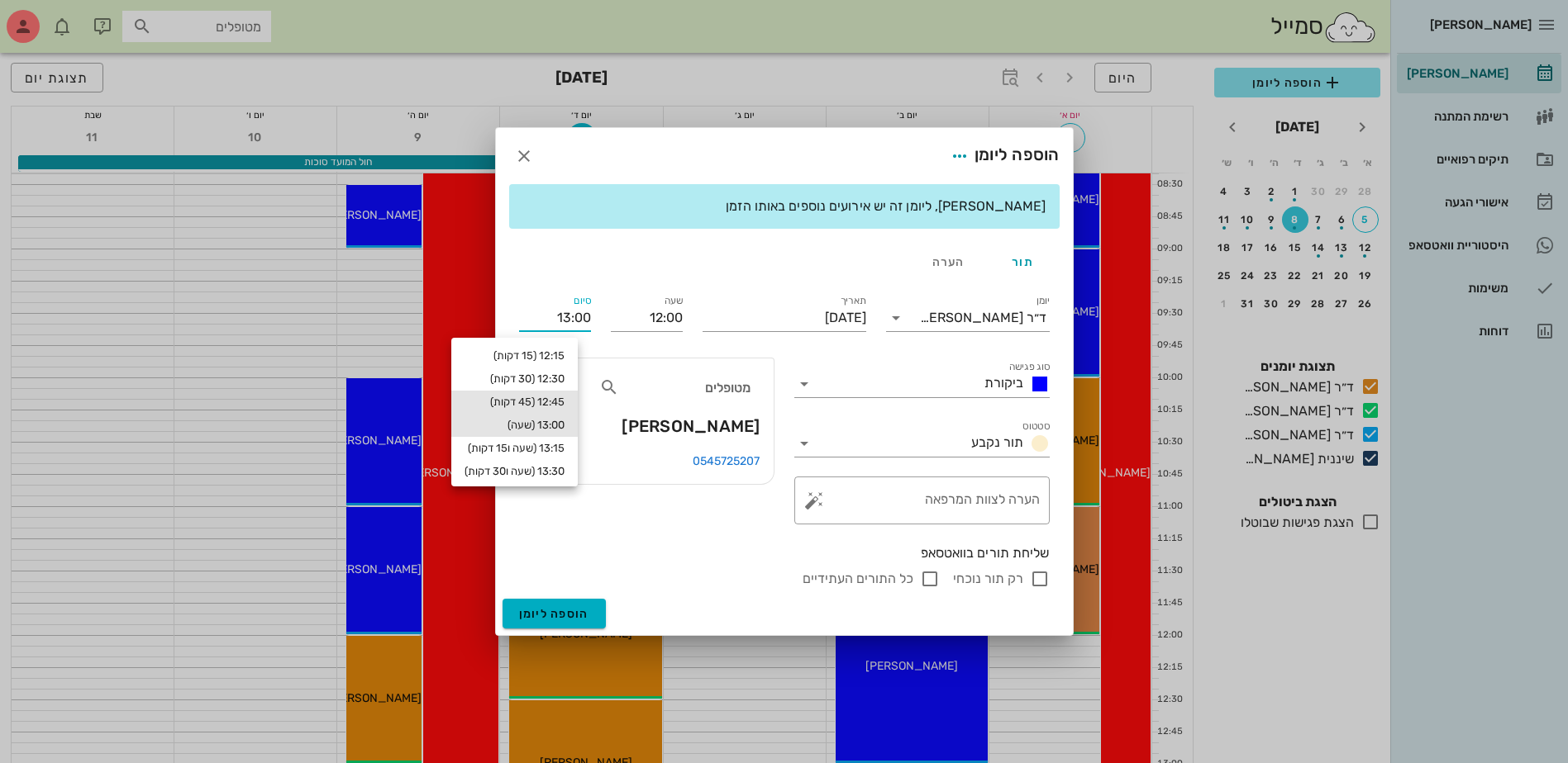
click at [559, 392] on div "12:45 (45 דקות)" at bounding box center [515, 402] width 126 height 23
type input "12:45"
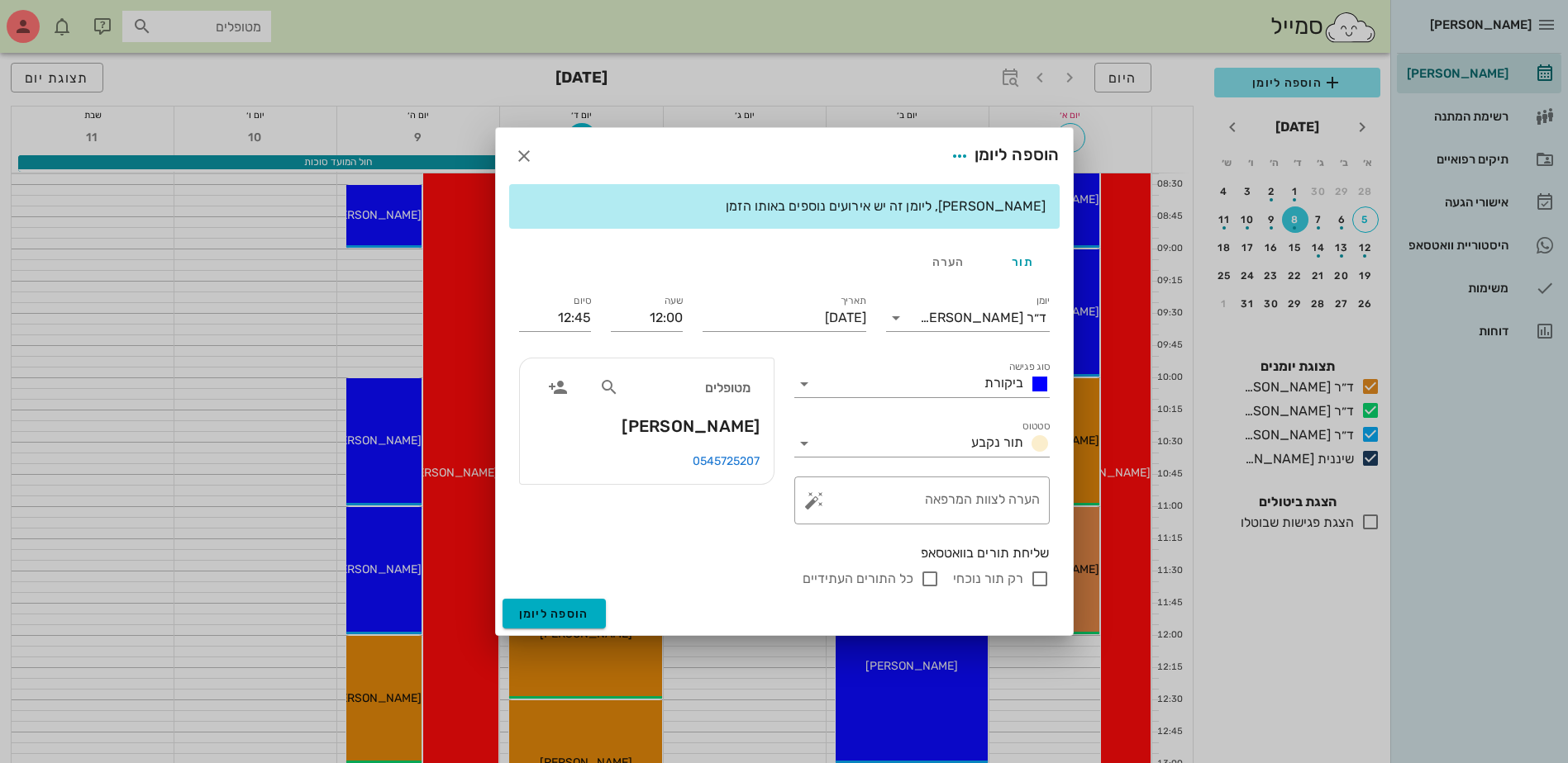
click at [1031, 580] on input "רק תור נוכחי" at bounding box center [1040, 579] width 20 height 20
checkbox input "false"
click at [560, 312] on input "12:45" at bounding box center [554, 317] width 72 height 26
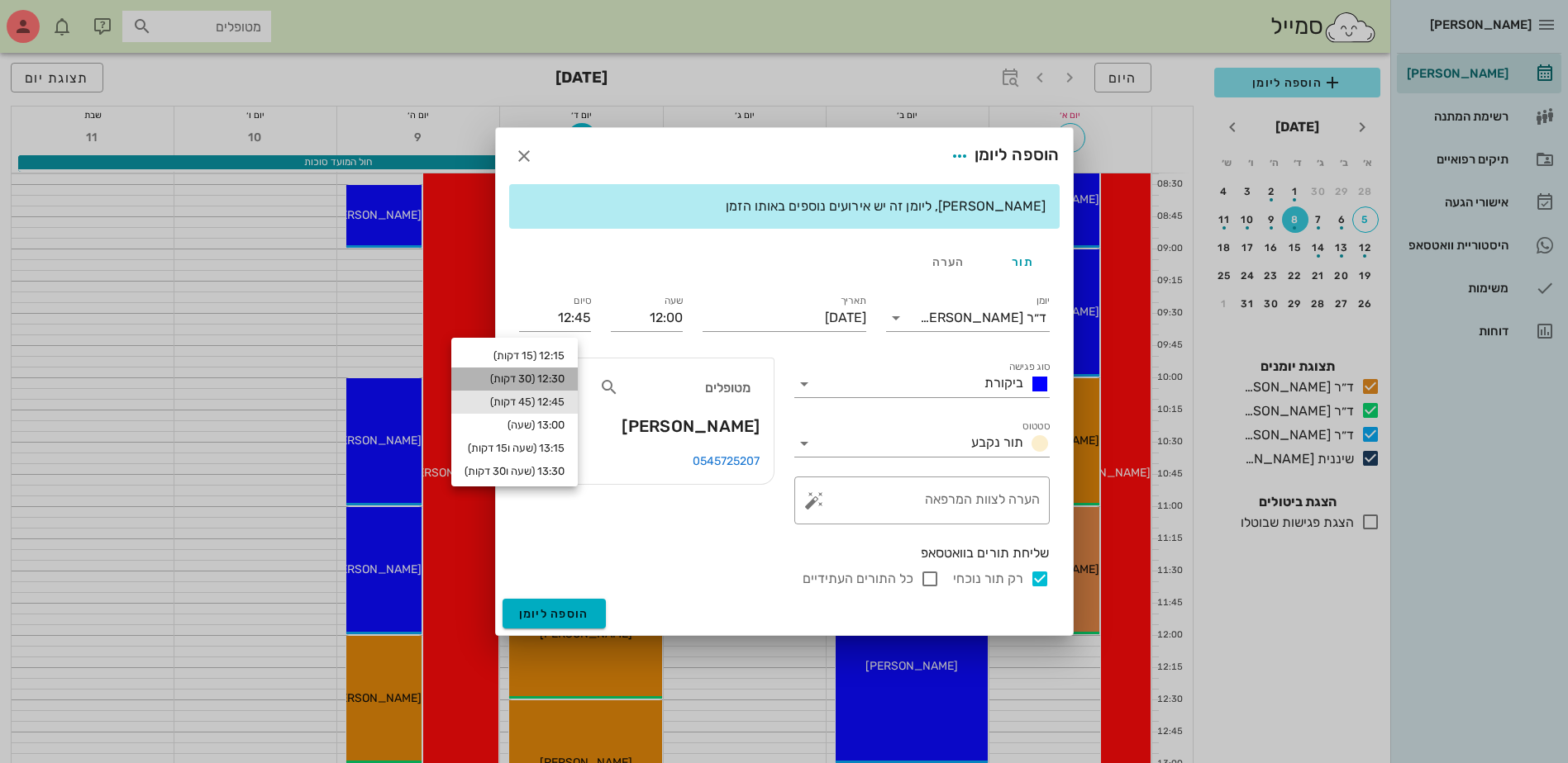
click at [565, 383] on div "12:30 (30 דקות)" at bounding box center [514, 379] width 100 height 13
type input "12:30"
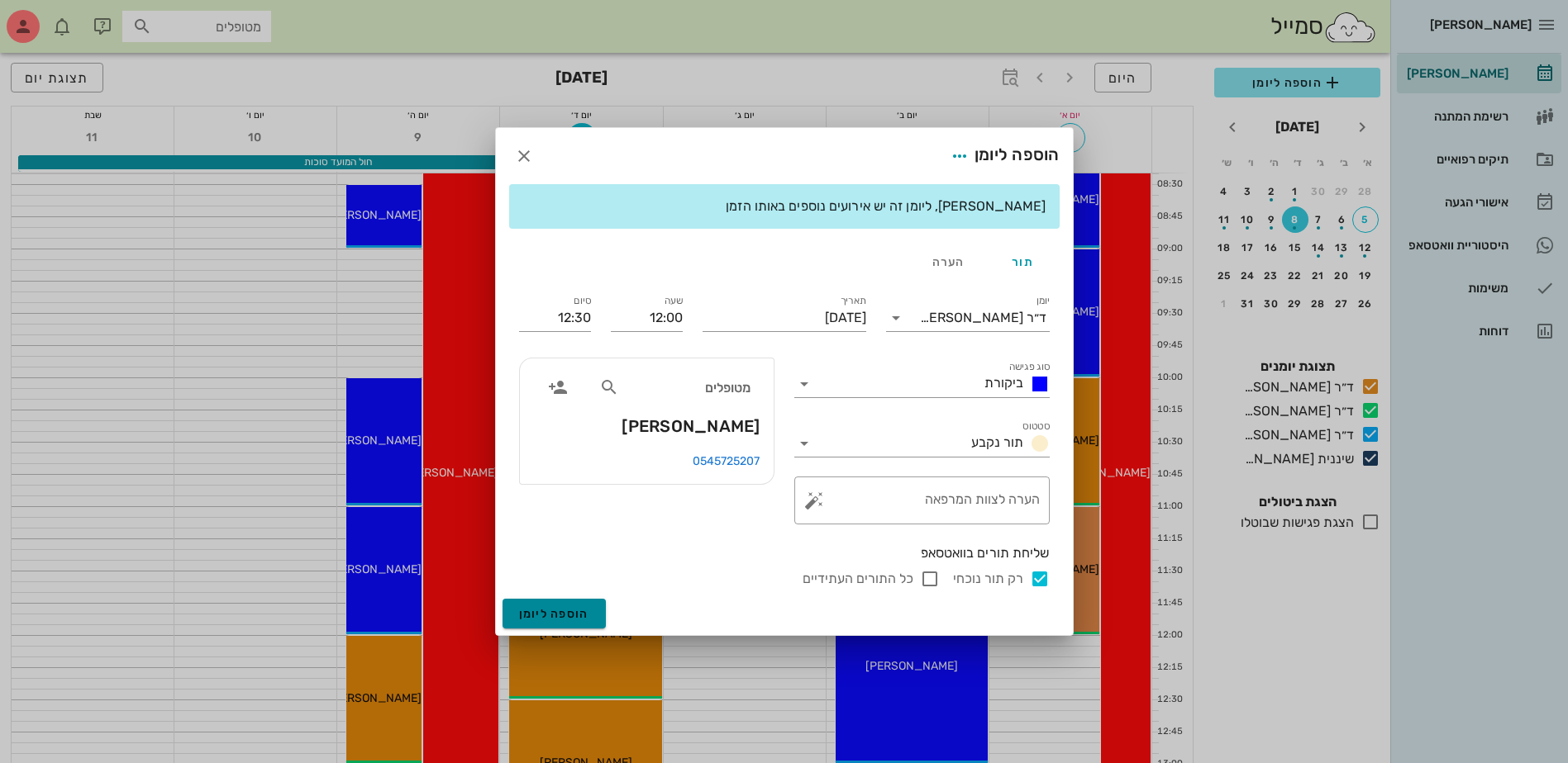
click at [574, 611] on span "הוספה ליומן" at bounding box center [554, 614] width 70 height 14
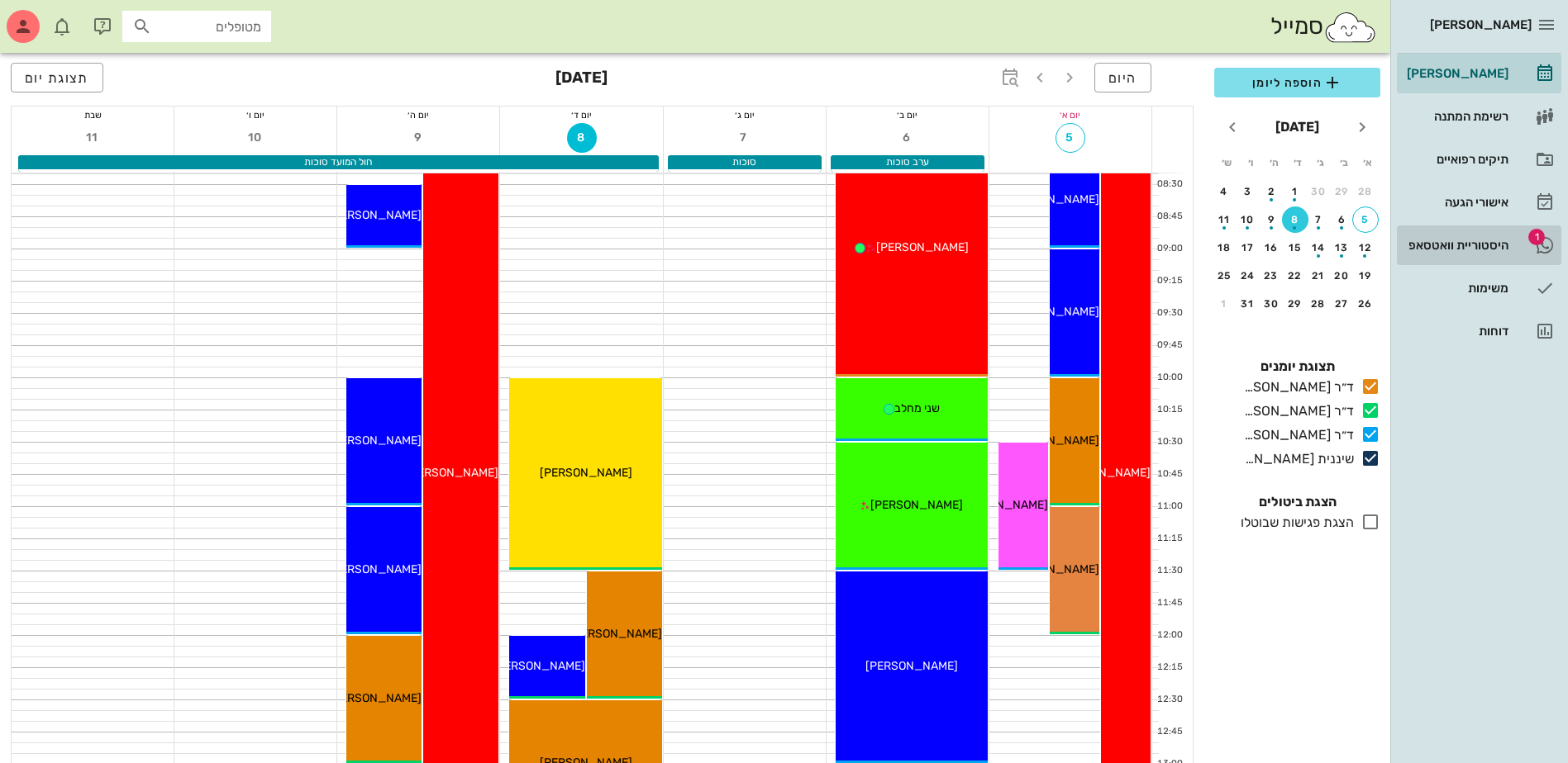
click at [1436, 243] on div "היסטוריית וואטסאפ" at bounding box center [1455, 245] width 105 height 13
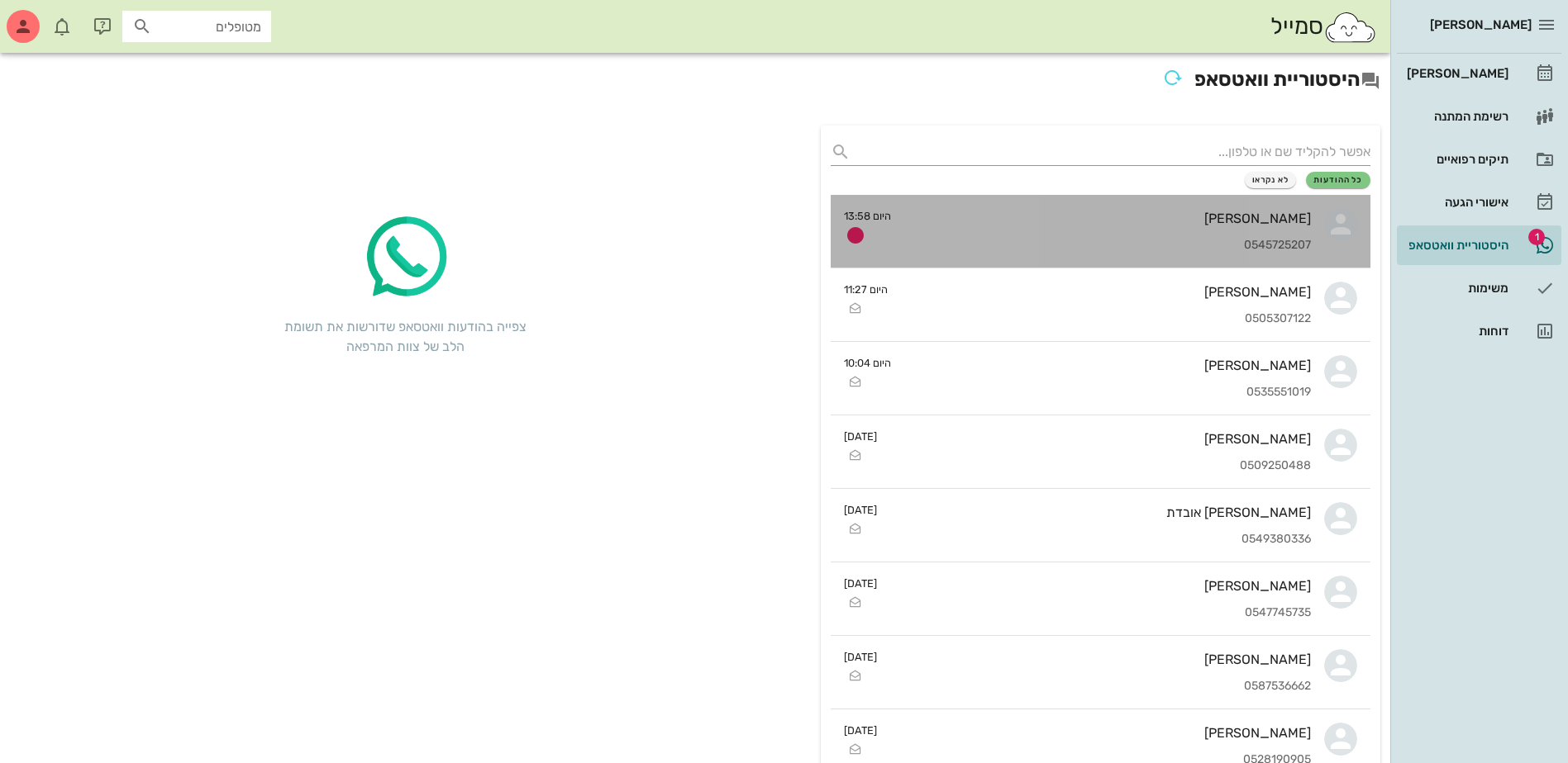
click at [1118, 229] on div "ננה שרליטוב 0545725207" at bounding box center [1107, 231] width 407 height 72
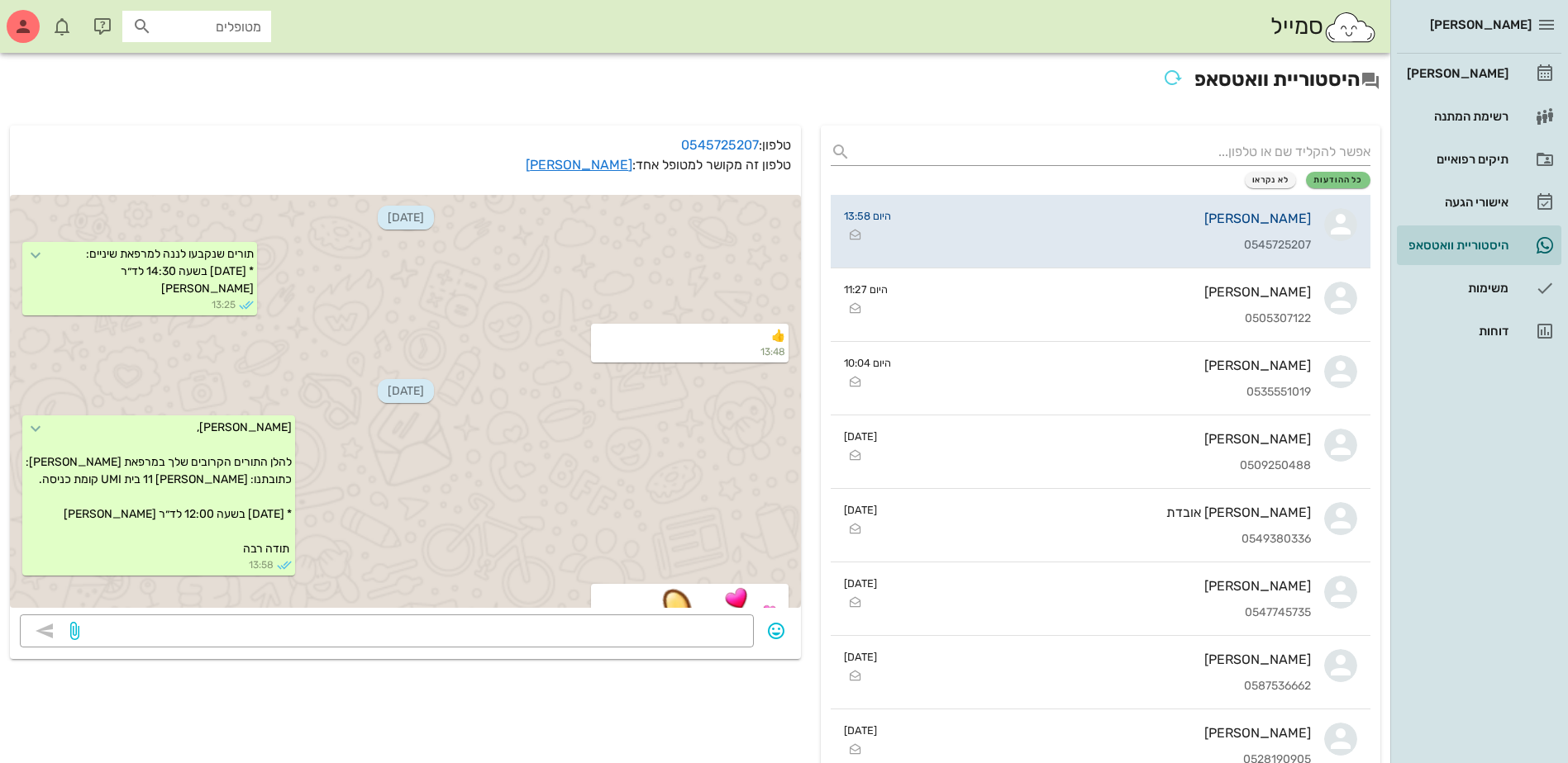
scroll to position [132, 0]
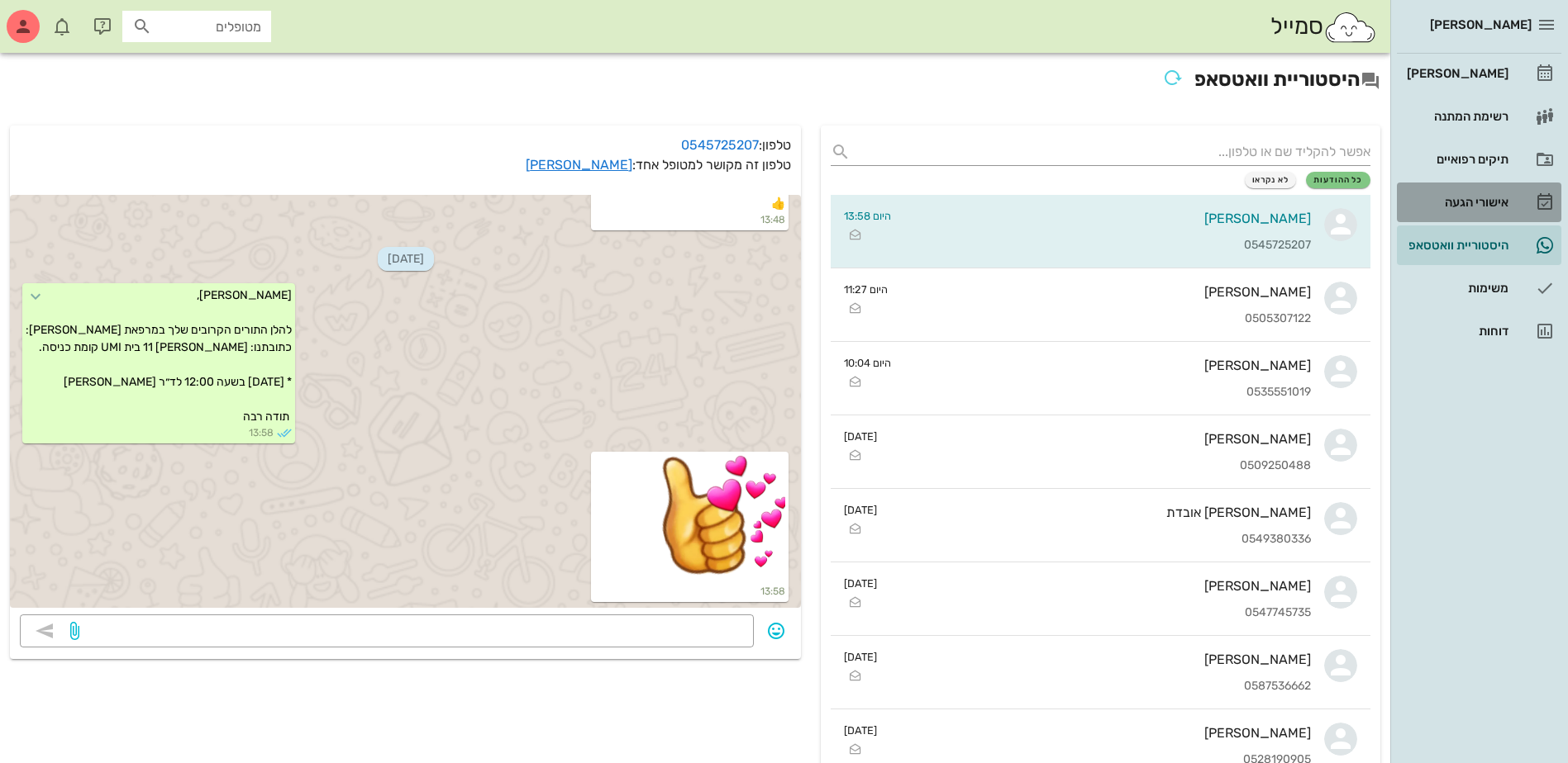
click at [1442, 201] on div "אישורי הגעה" at bounding box center [1455, 202] width 105 height 13
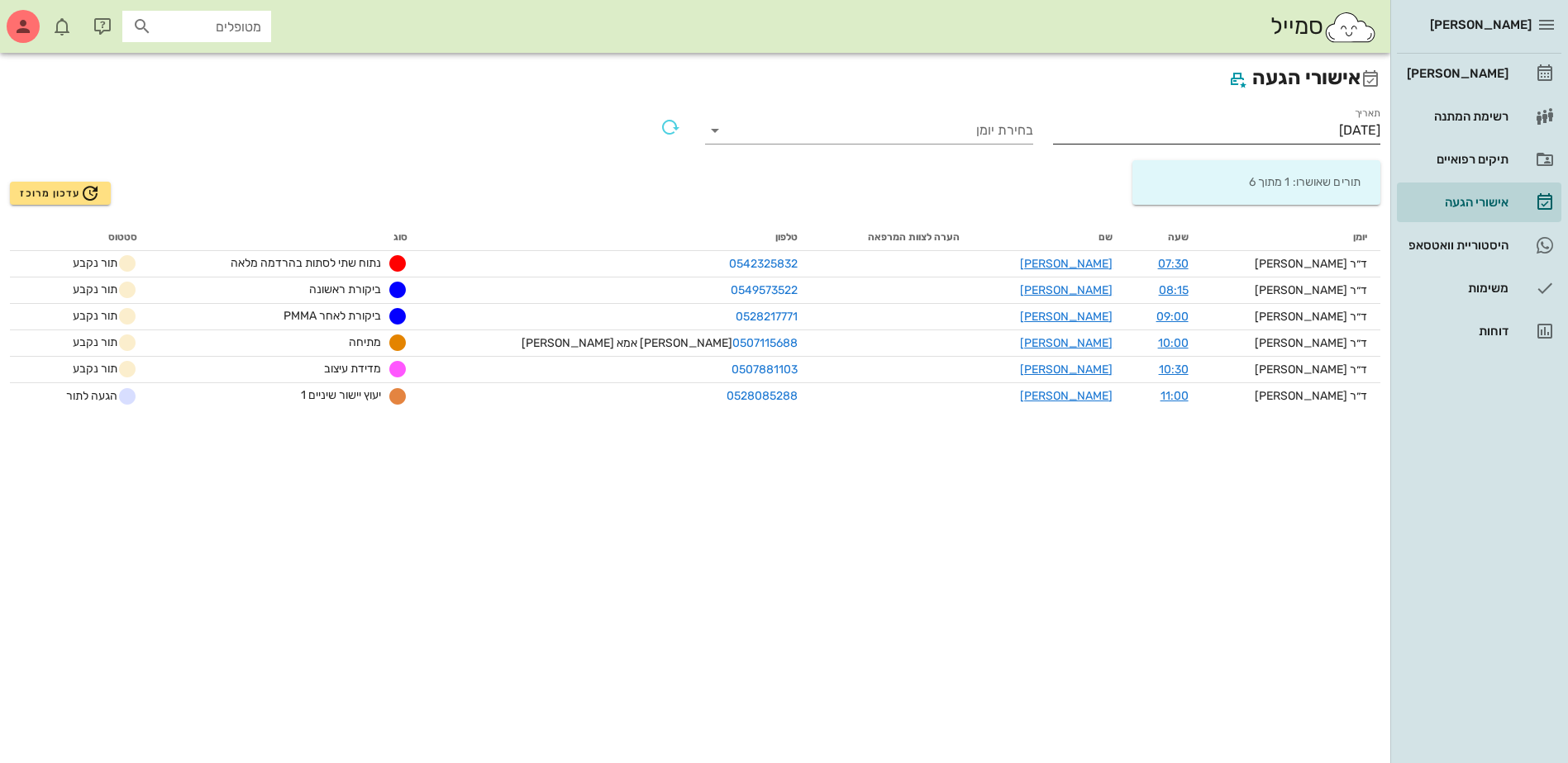
click at [1313, 125] on input "05/10/2025" at bounding box center [1217, 130] width 328 height 26
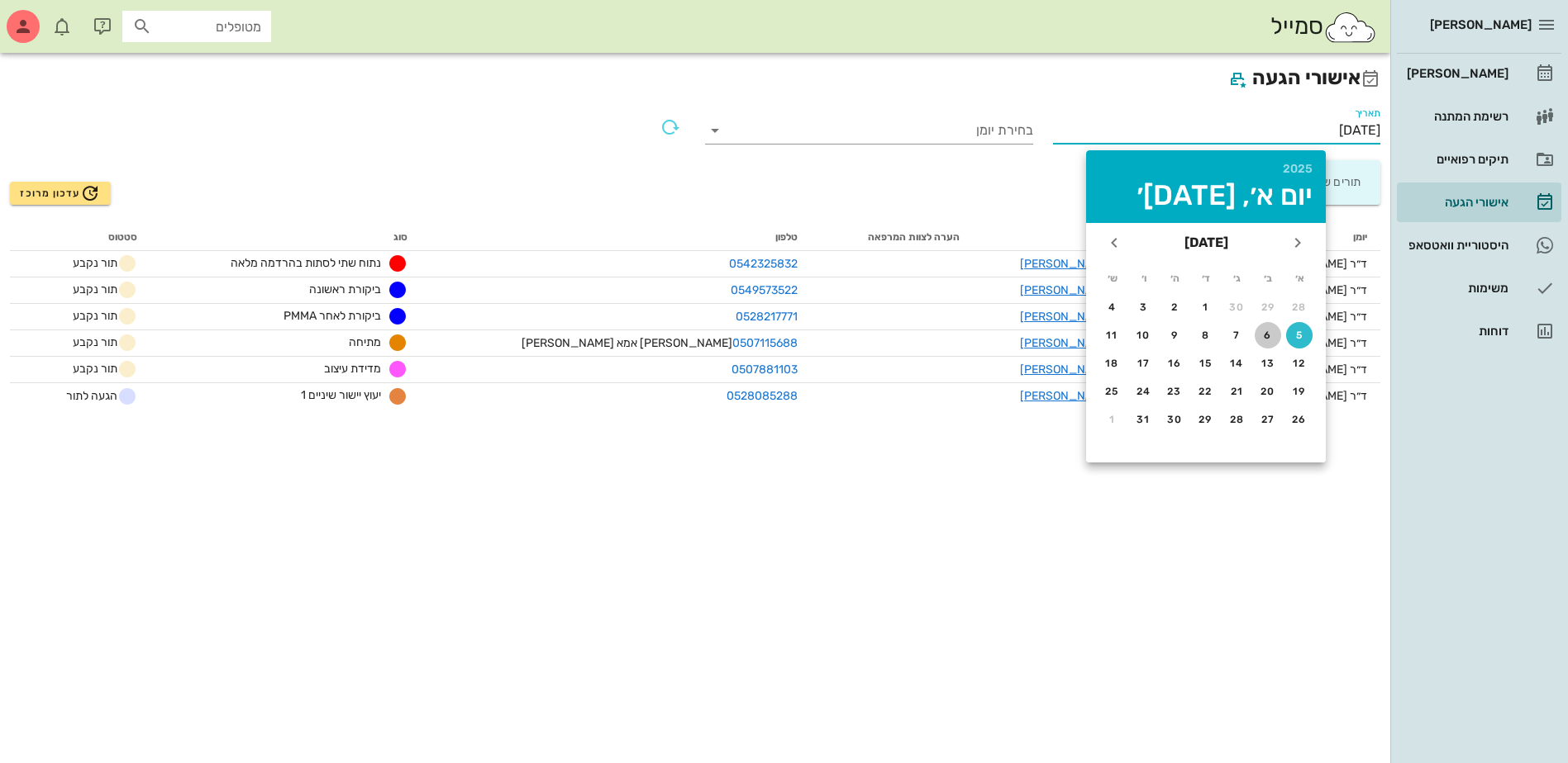
click at [1266, 333] on div "6" at bounding box center [1267, 335] width 26 height 12
type input "06/10/2025"
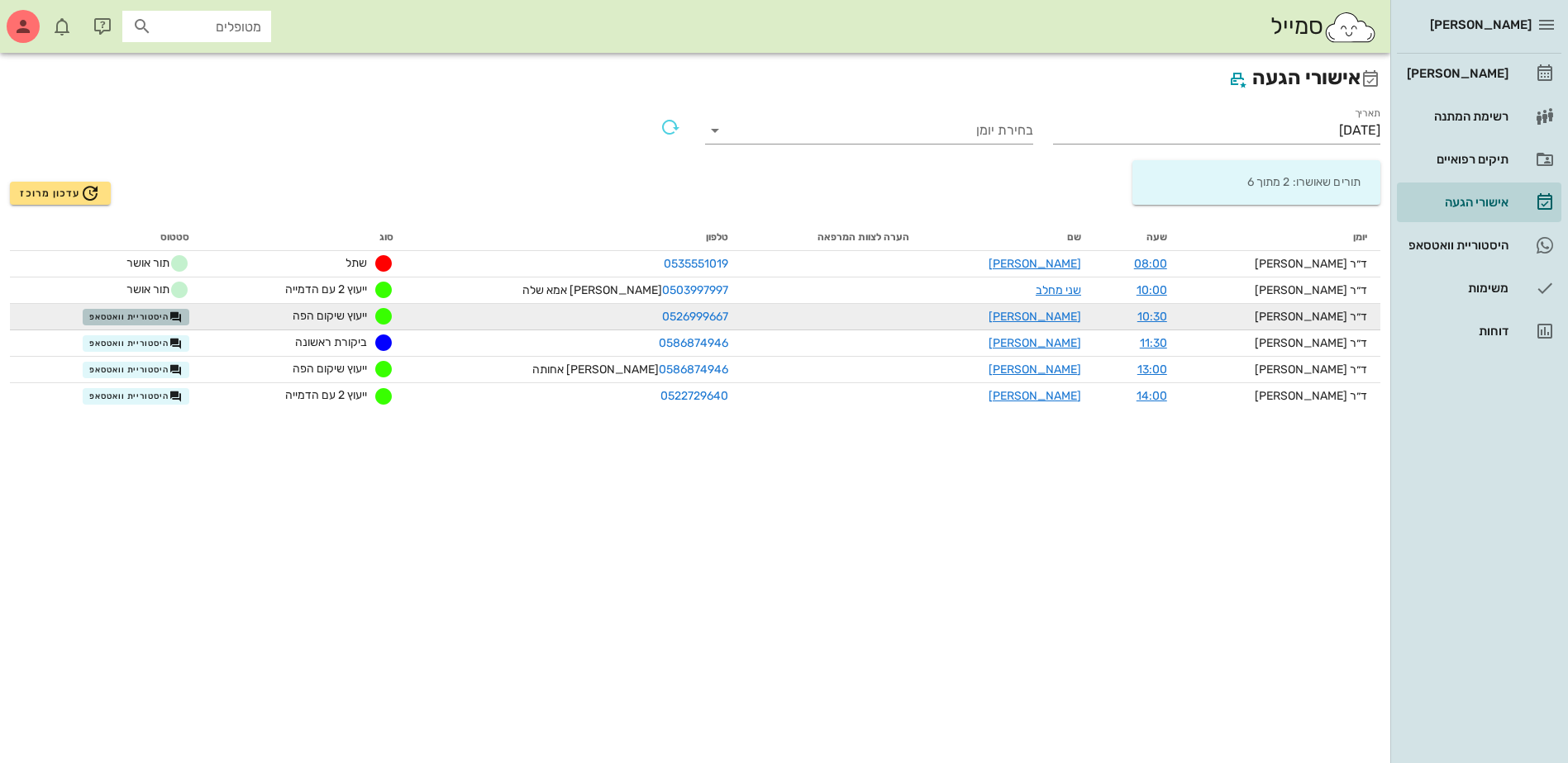
click at [131, 321] on span "היסטוריית וואטסאפ" at bounding box center [136, 317] width 93 height 13
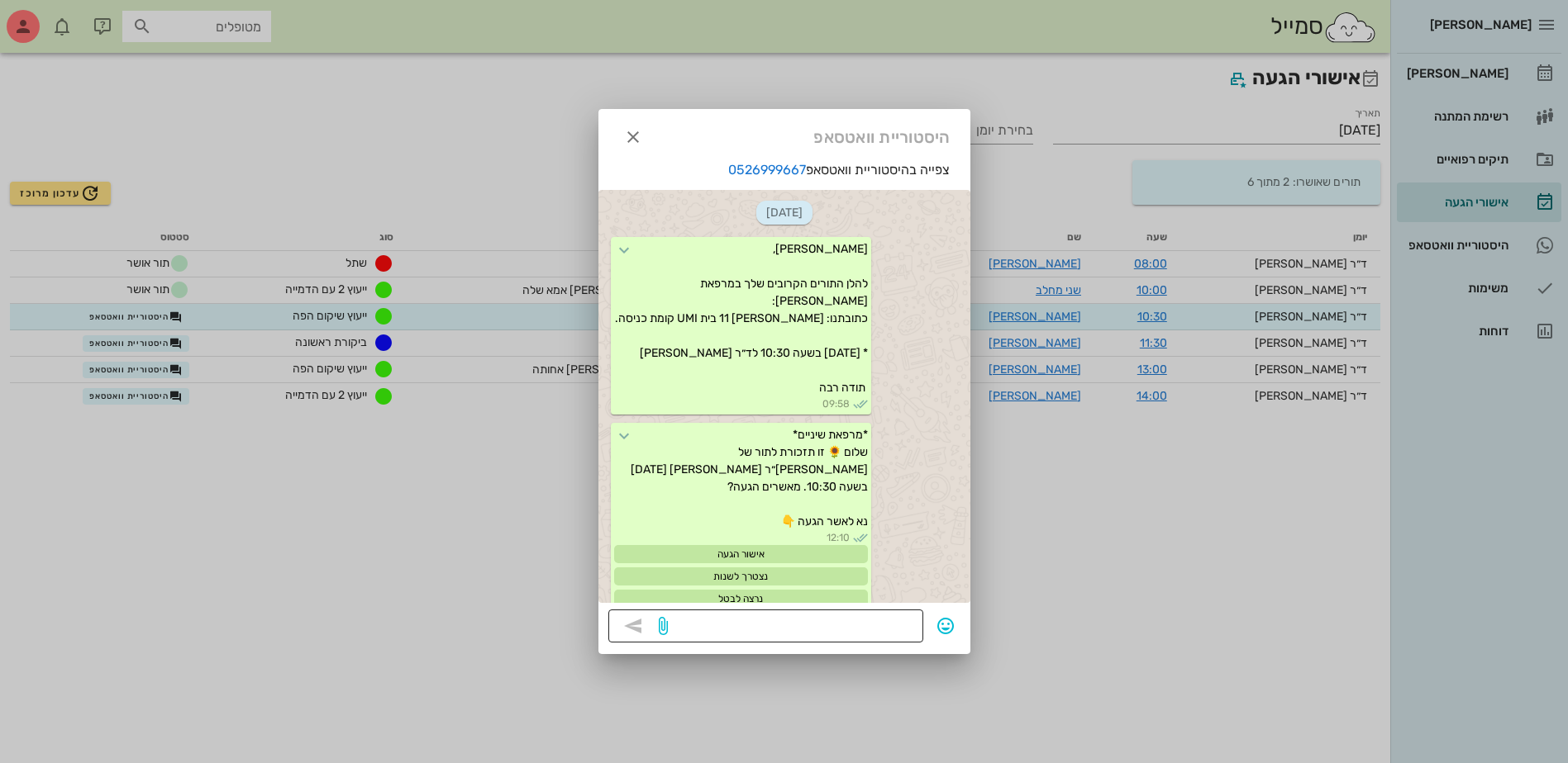
click at [864, 638] on textarea at bounding box center [791, 627] width 242 height 26
click at [634, 134] on icon "button" at bounding box center [634, 137] width 20 height 20
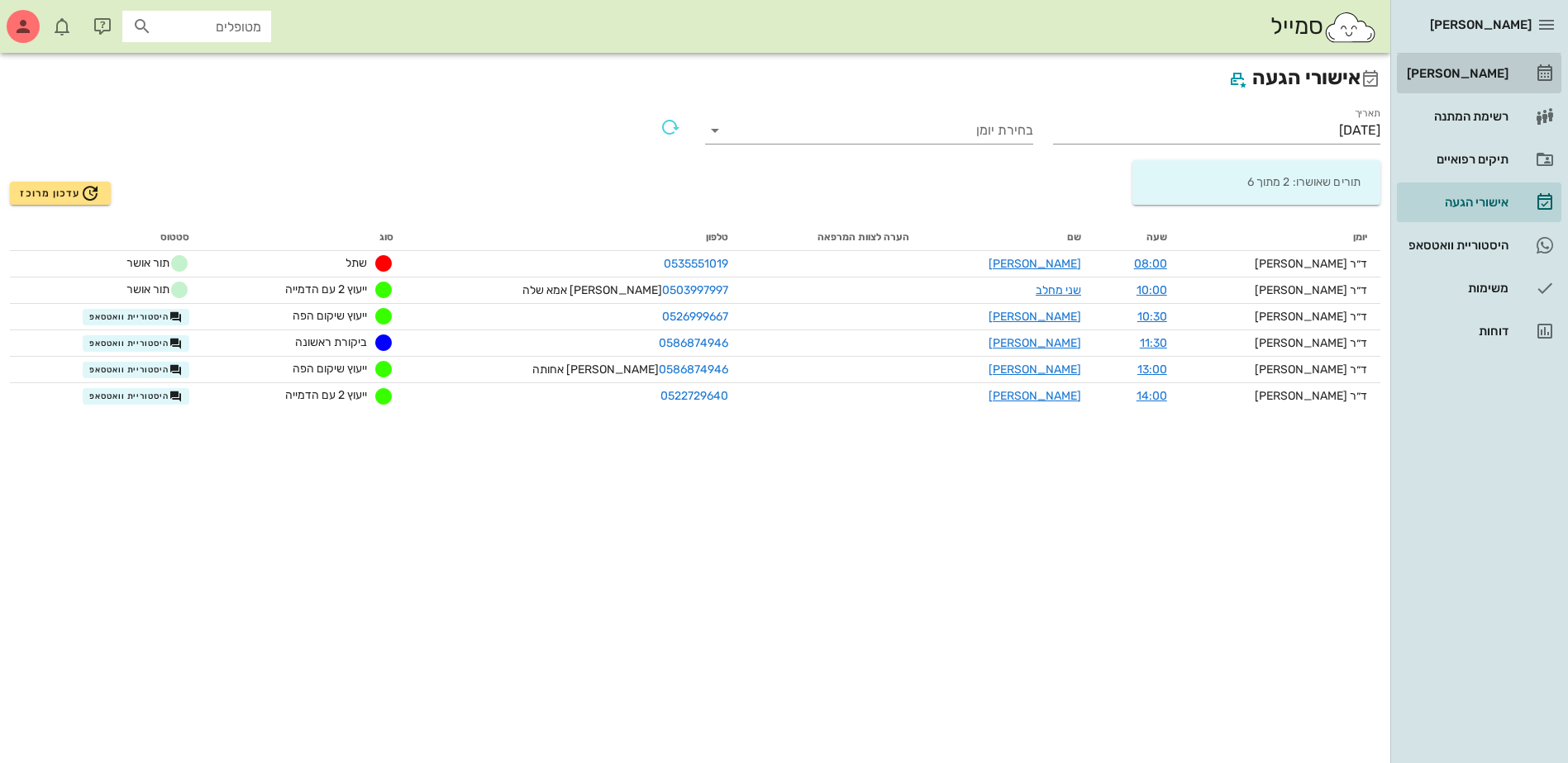
click at [1472, 68] on div "[PERSON_NAME]" at bounding box center [1455, 73] width 105 height 13
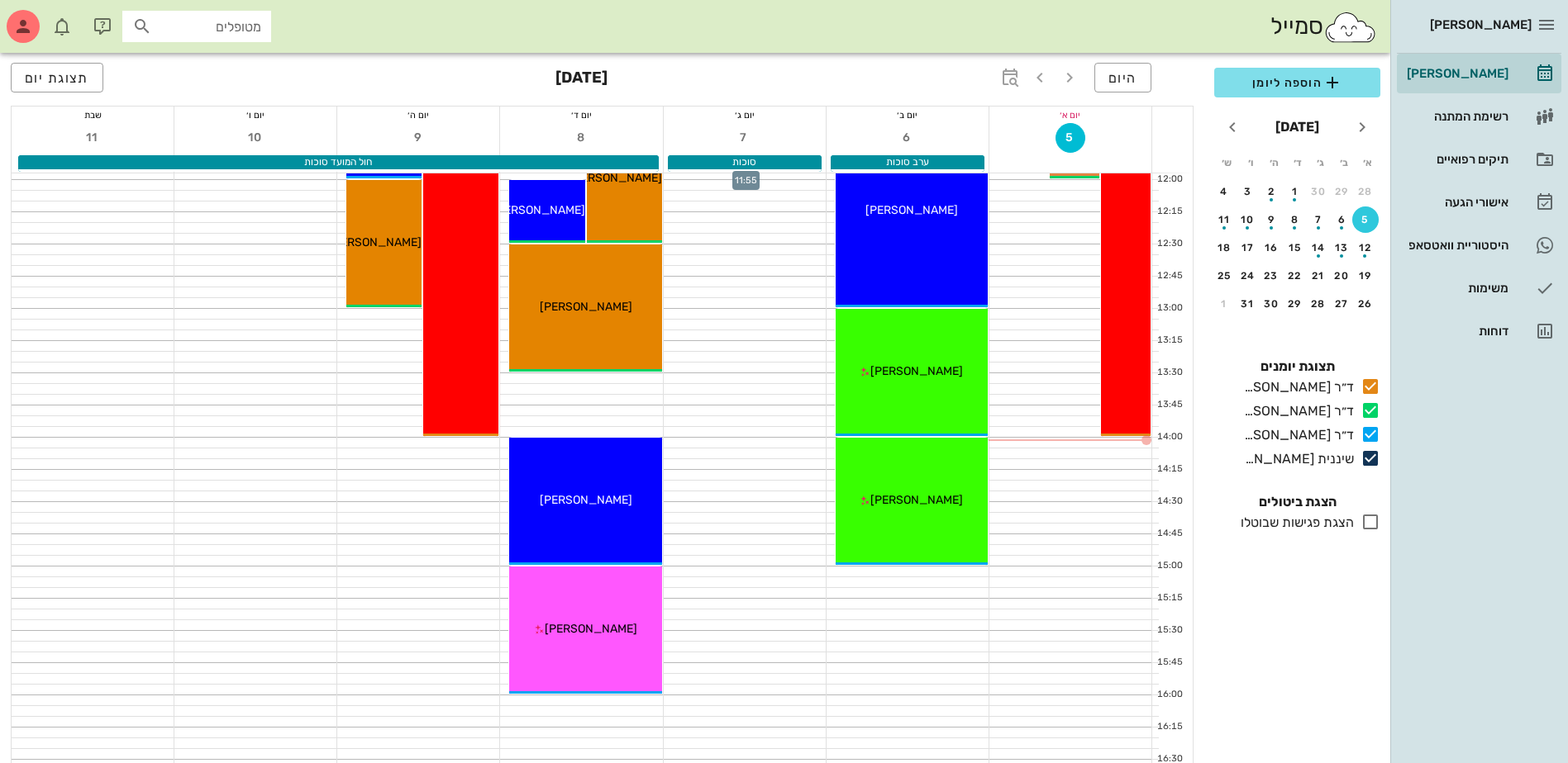
scroll to position [661, 0]
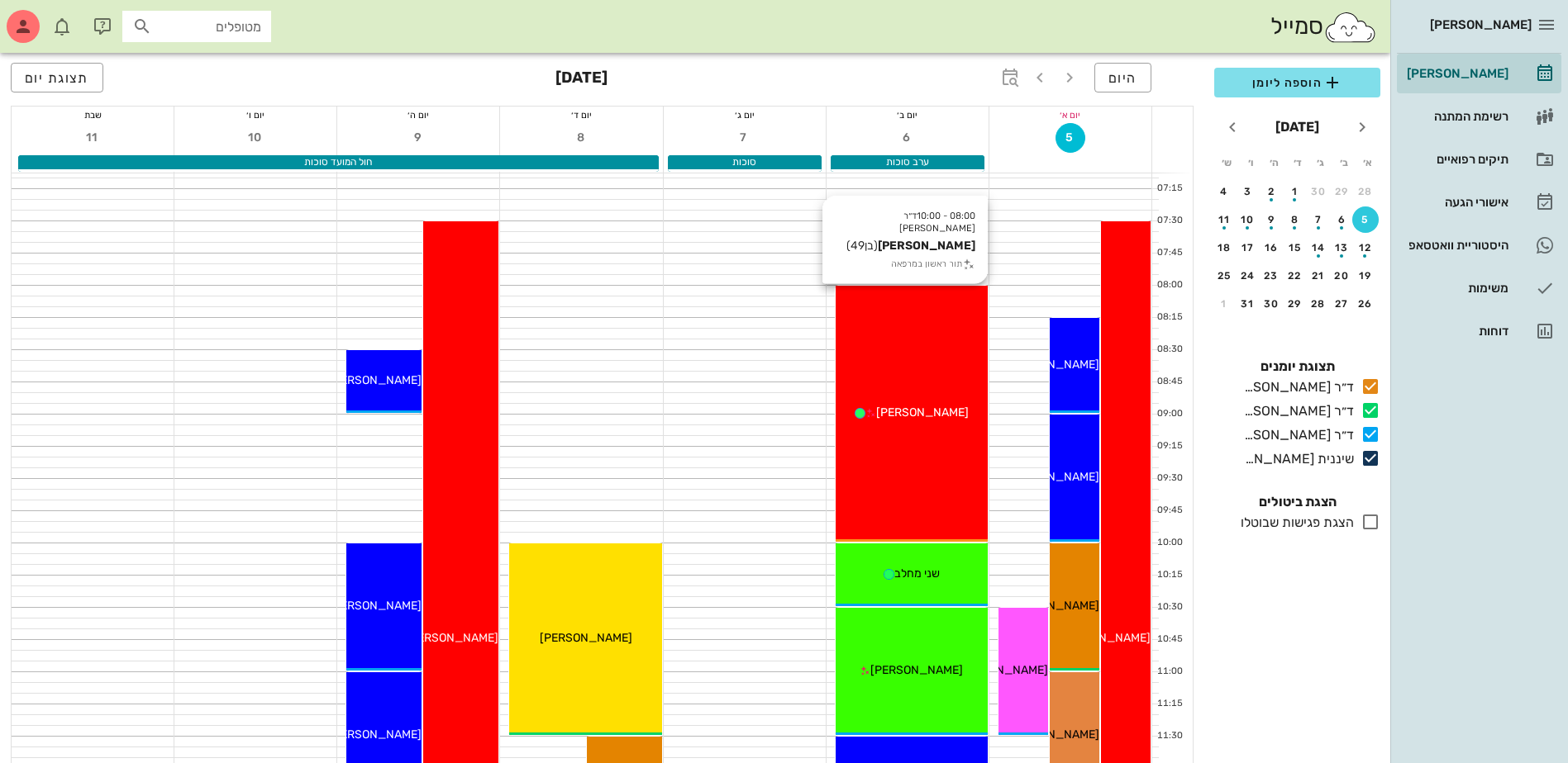
click at [928, 407] on span "[PERSON_NAME]" at bounding box center [923, 413] width 93 height 14
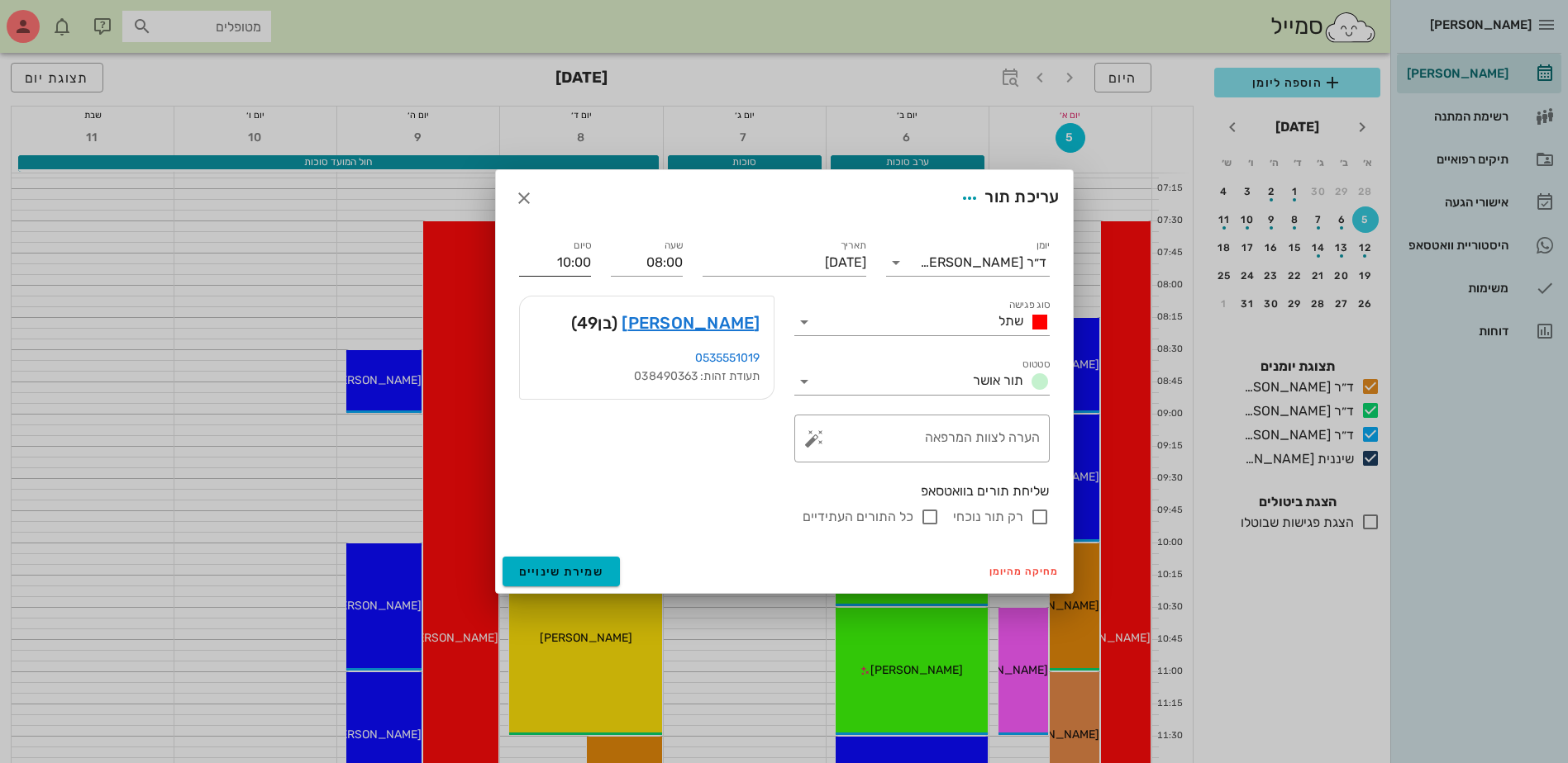
click at [567, 270] on input "10:00" at bounding box center [554, 262] width 72 height 26
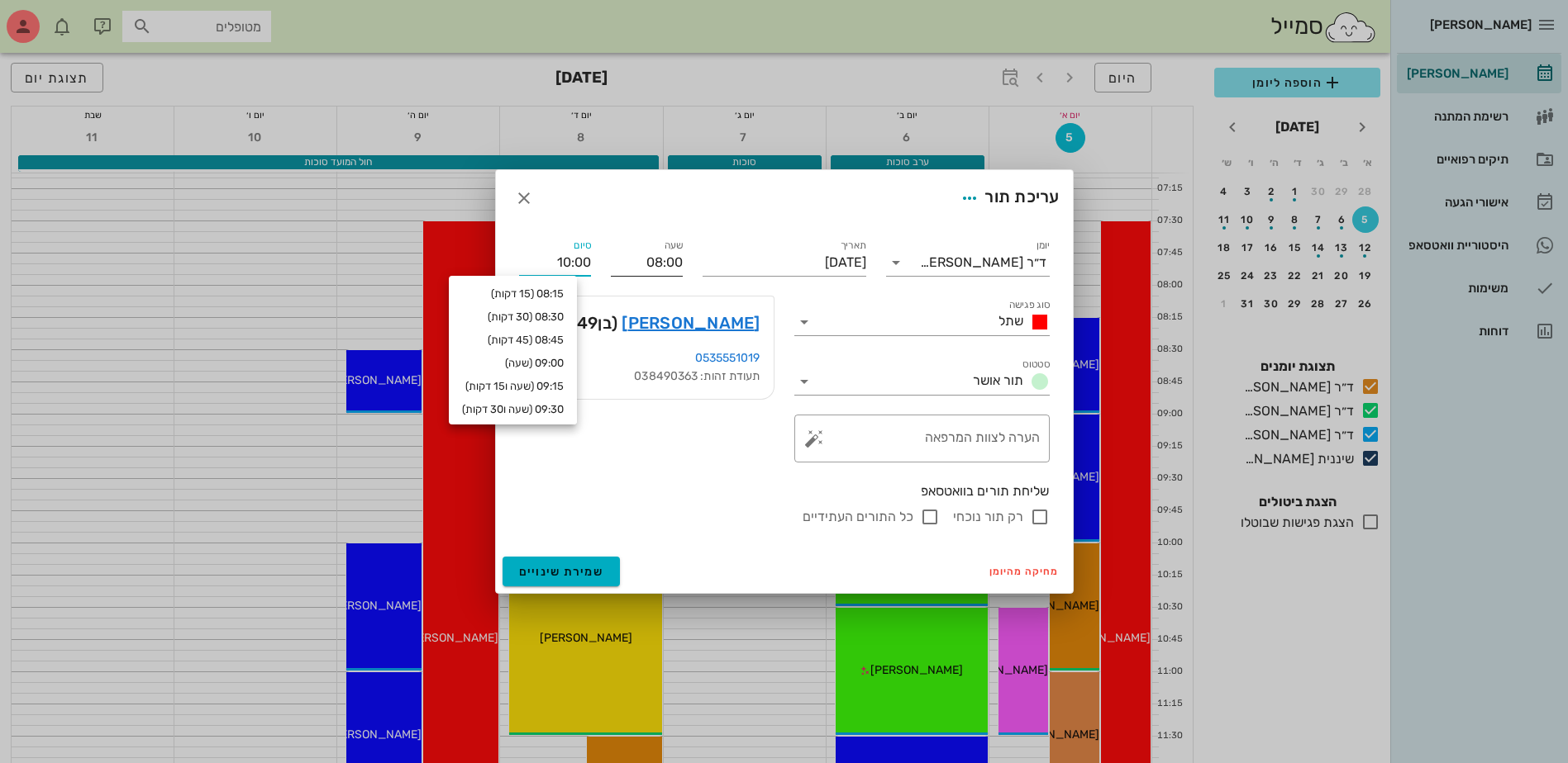
drag, startPoint x: 543, startPoint y: 264, endPoint x: 681, endPoint y: 270, distance: 138.1
click at [681, 270] on div "יומן ד״ר ג׳[PERSON_NAME] סוג פגישה שתל סטטוס תור אושר תאריך [DATE] שעה 08:00 סי…" at bounding box center [784, 382] width 550 height 311
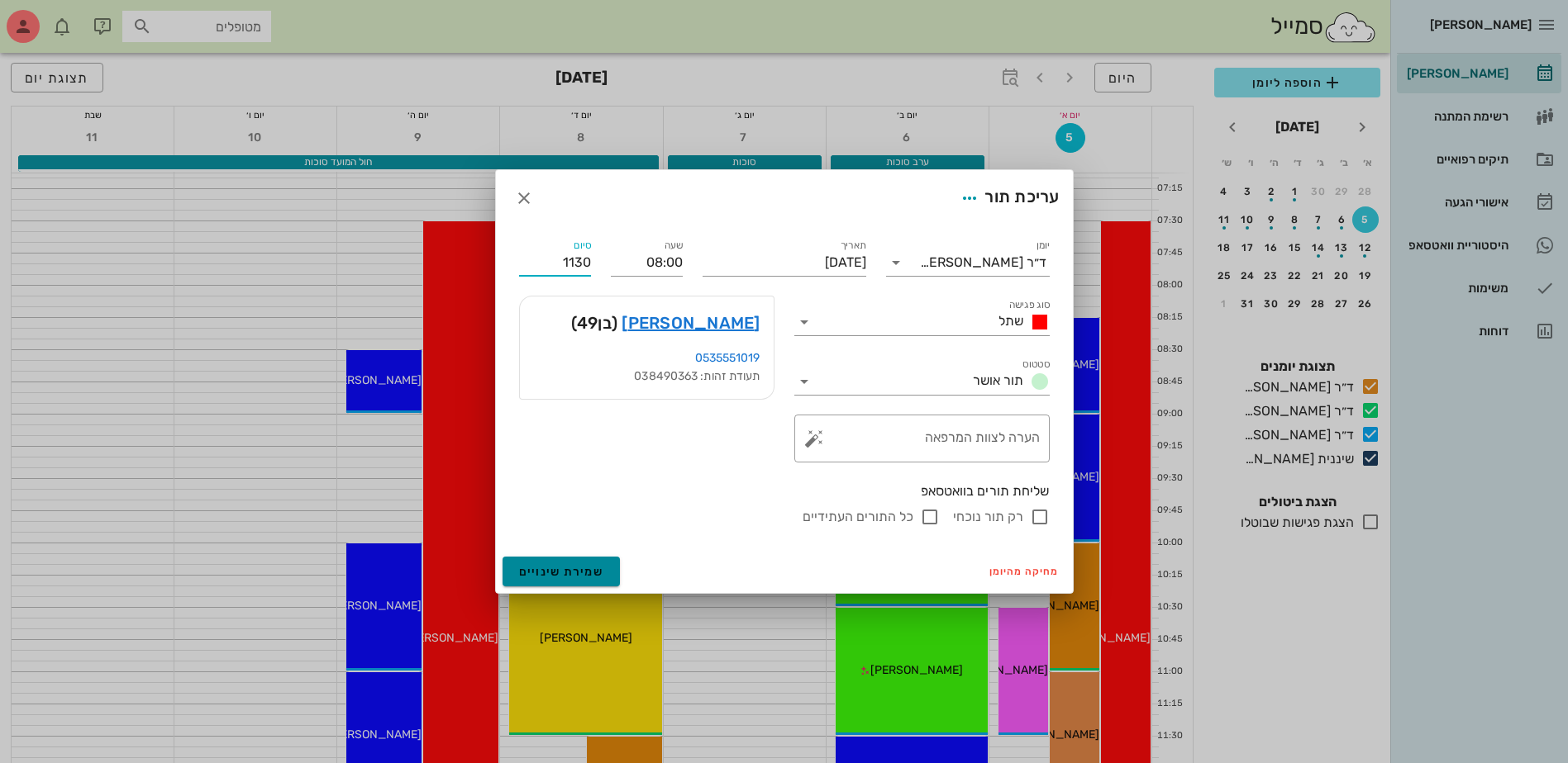
type input "11:30"
click at [568, 577] on span "שמירת שינויים" at bounding box center [561, 572] width 85 height 14
